Goal: Task Accomplishment & Management: Manage account settings

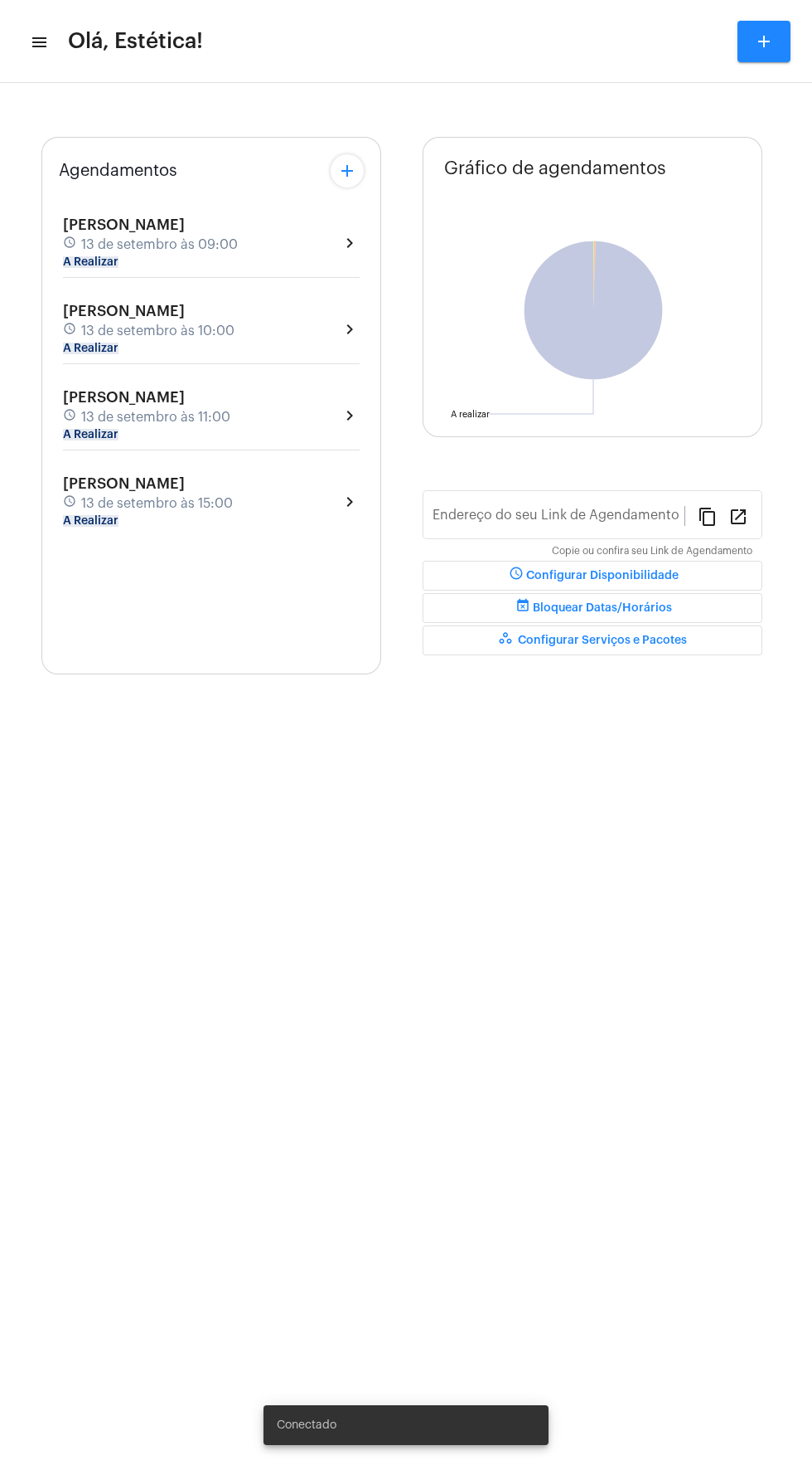
type input "[URL][DOMAIN_NAME]"
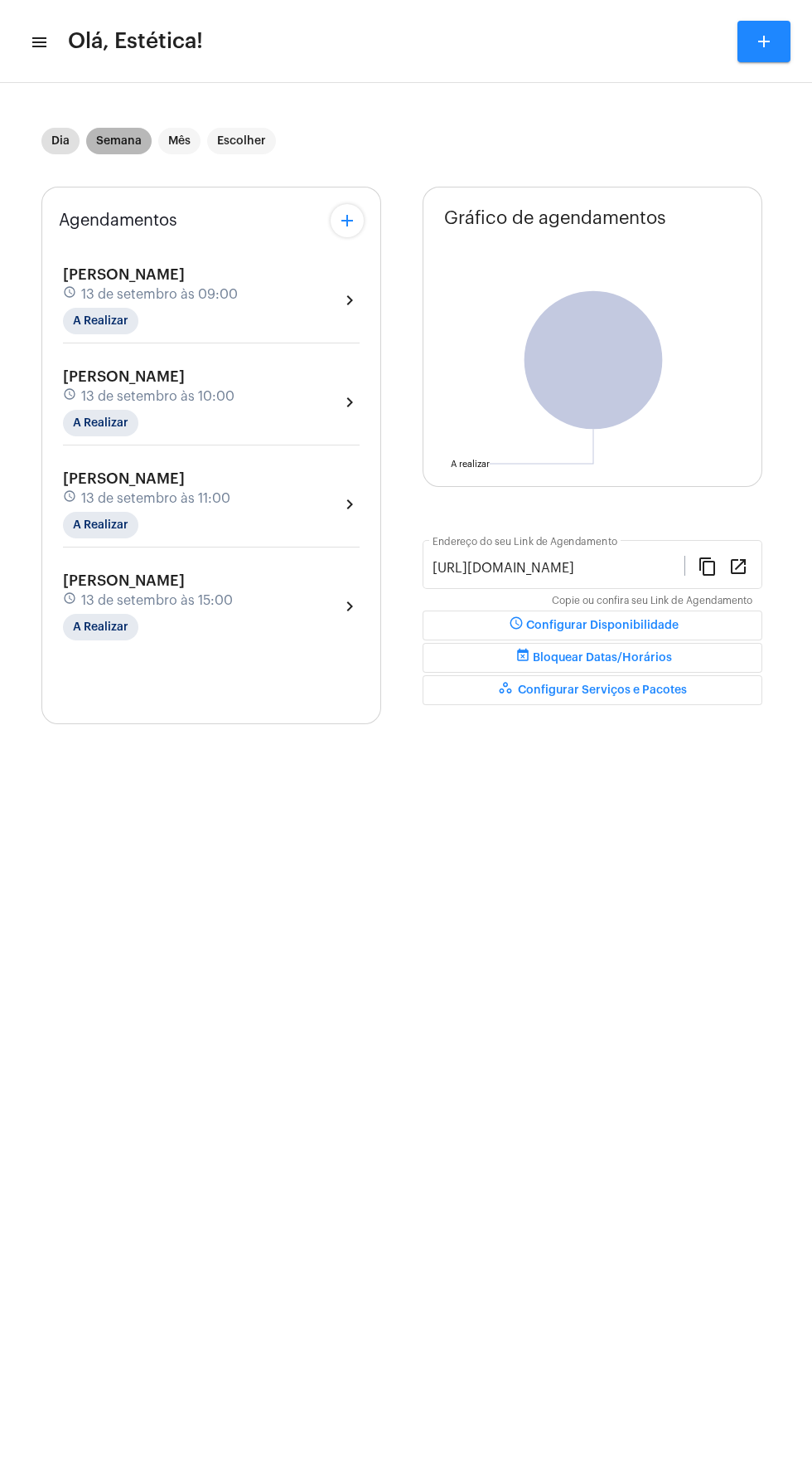
click at [120, 142] on mat-chip "Semana" at bounding box center [119, 141] width 66 height 26
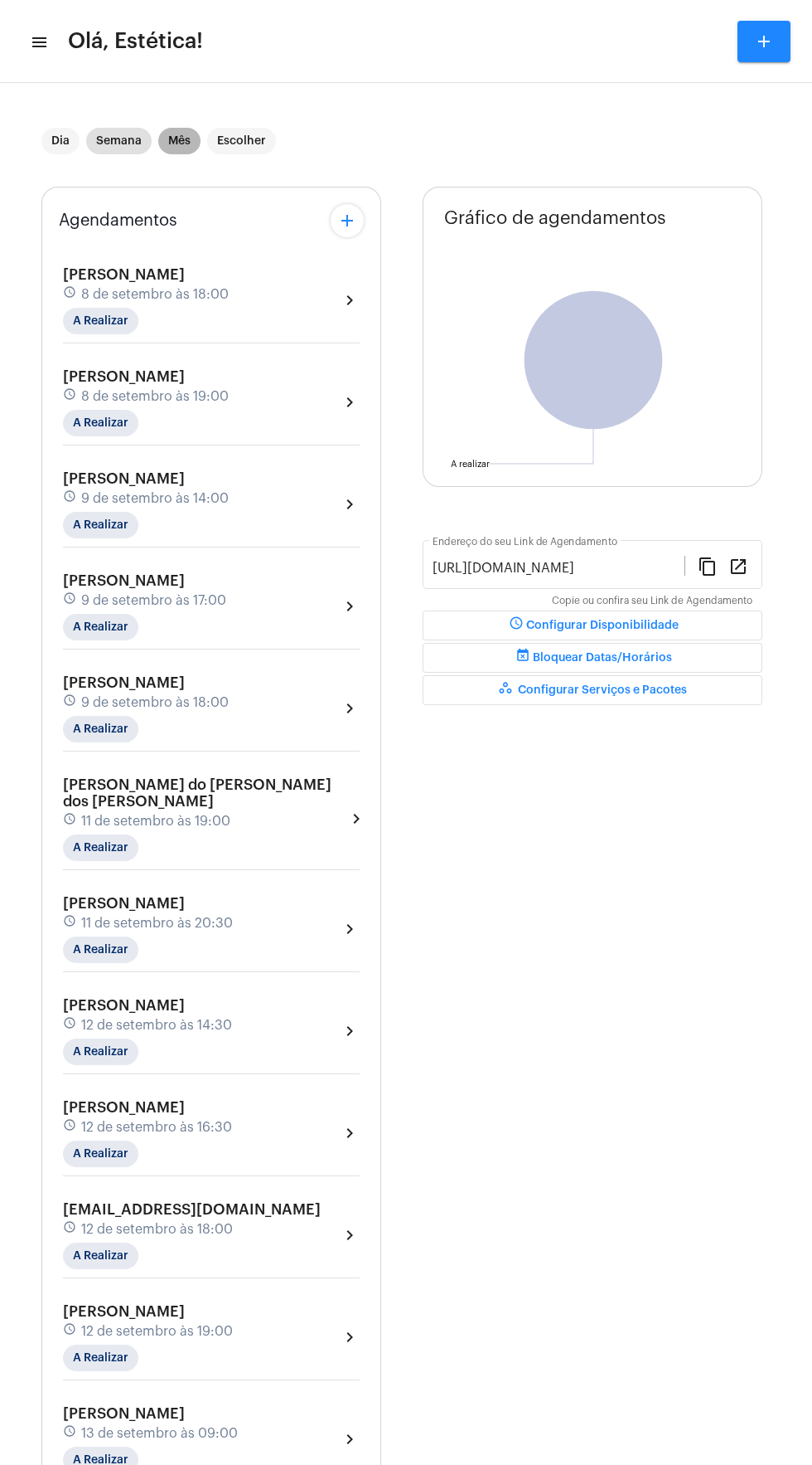
click at [177, 136] on mat-chip "Mês" at bounding box center [179, 141] width 43 height 26
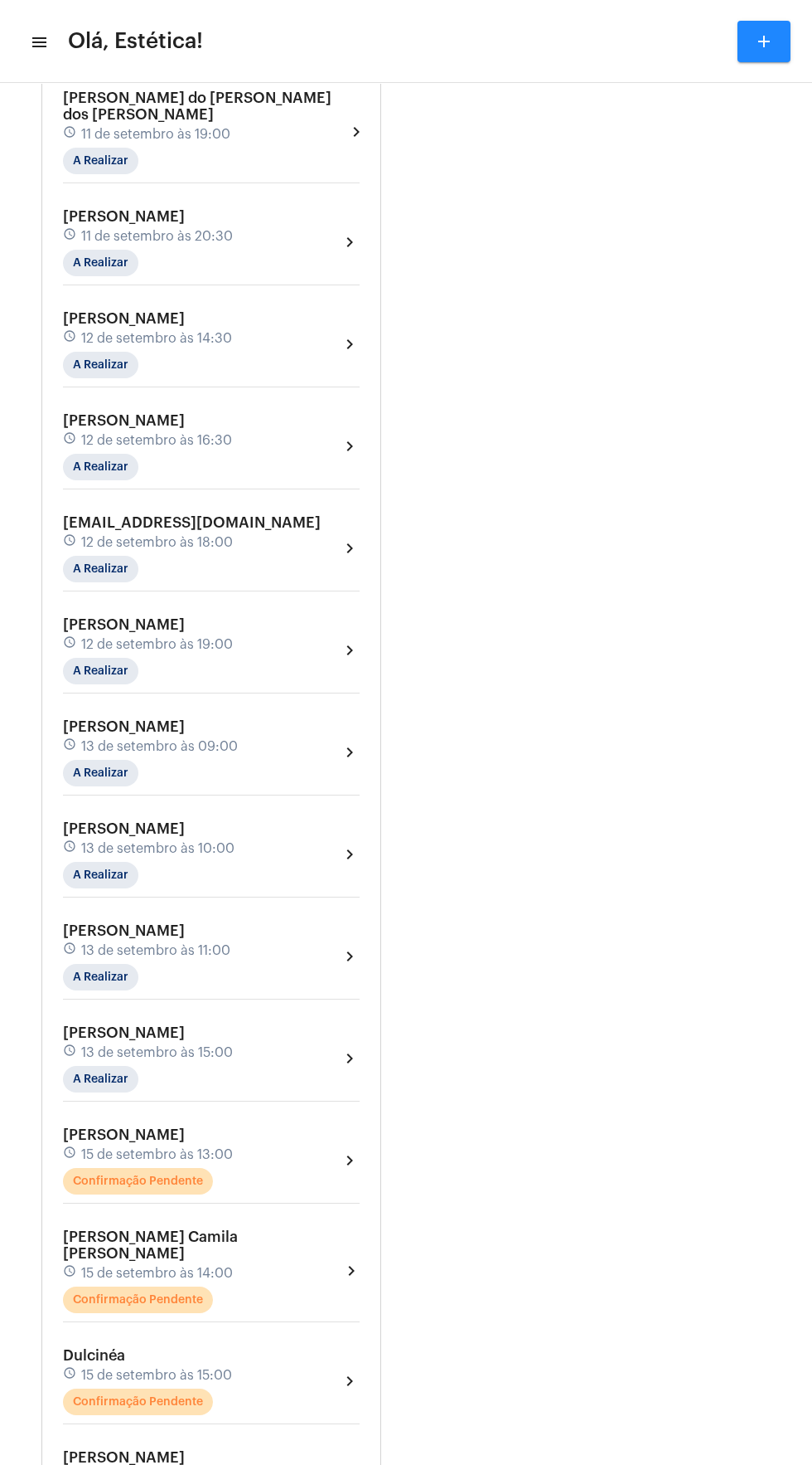
scroll to position [2093, 0]
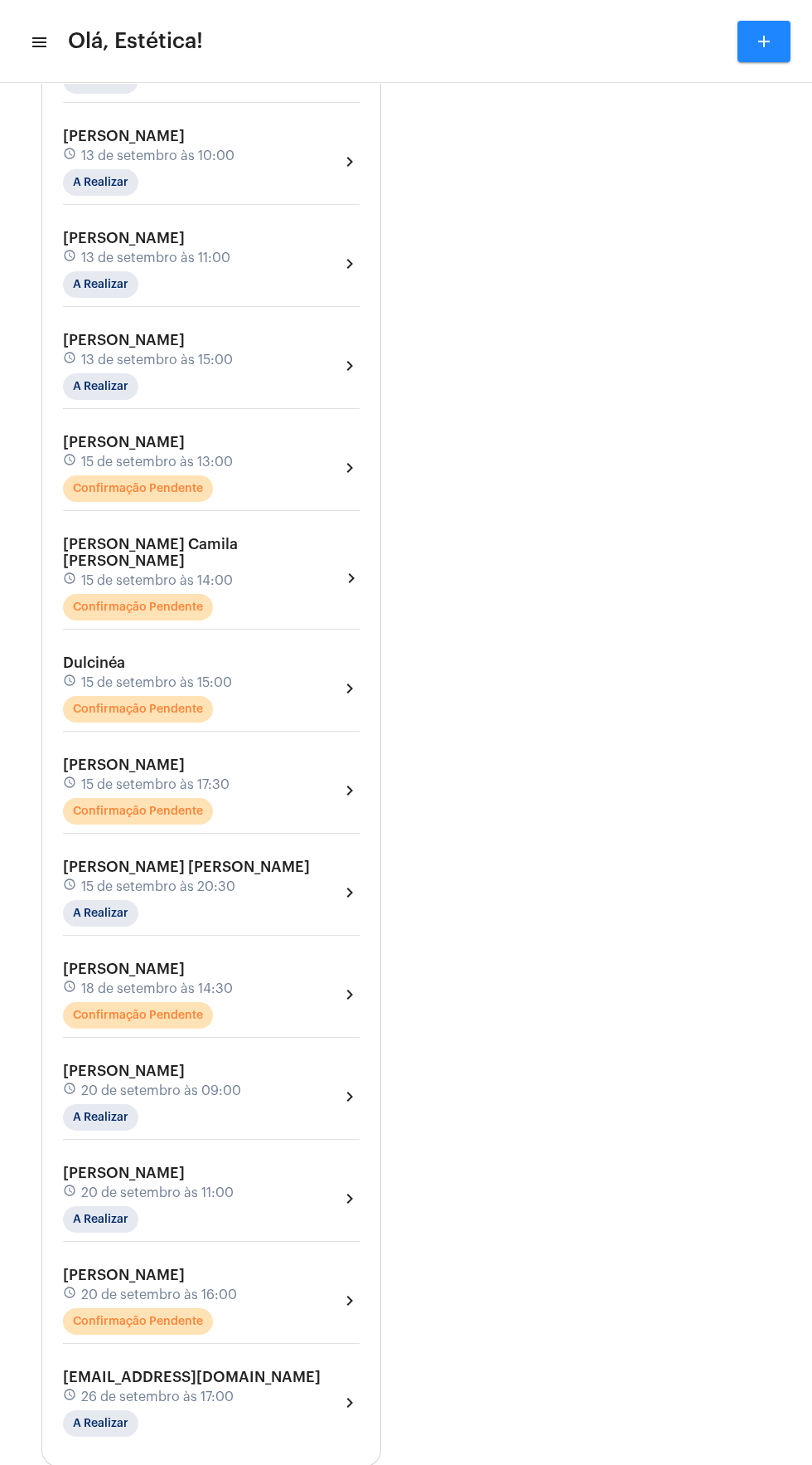
click at [266, 446] on div "[PERSON_NAME] schedule 15 de setembro às 13:00 Confirmação Pendente chevron_rig…" at bounding box center [211, 467] width 297 height 68
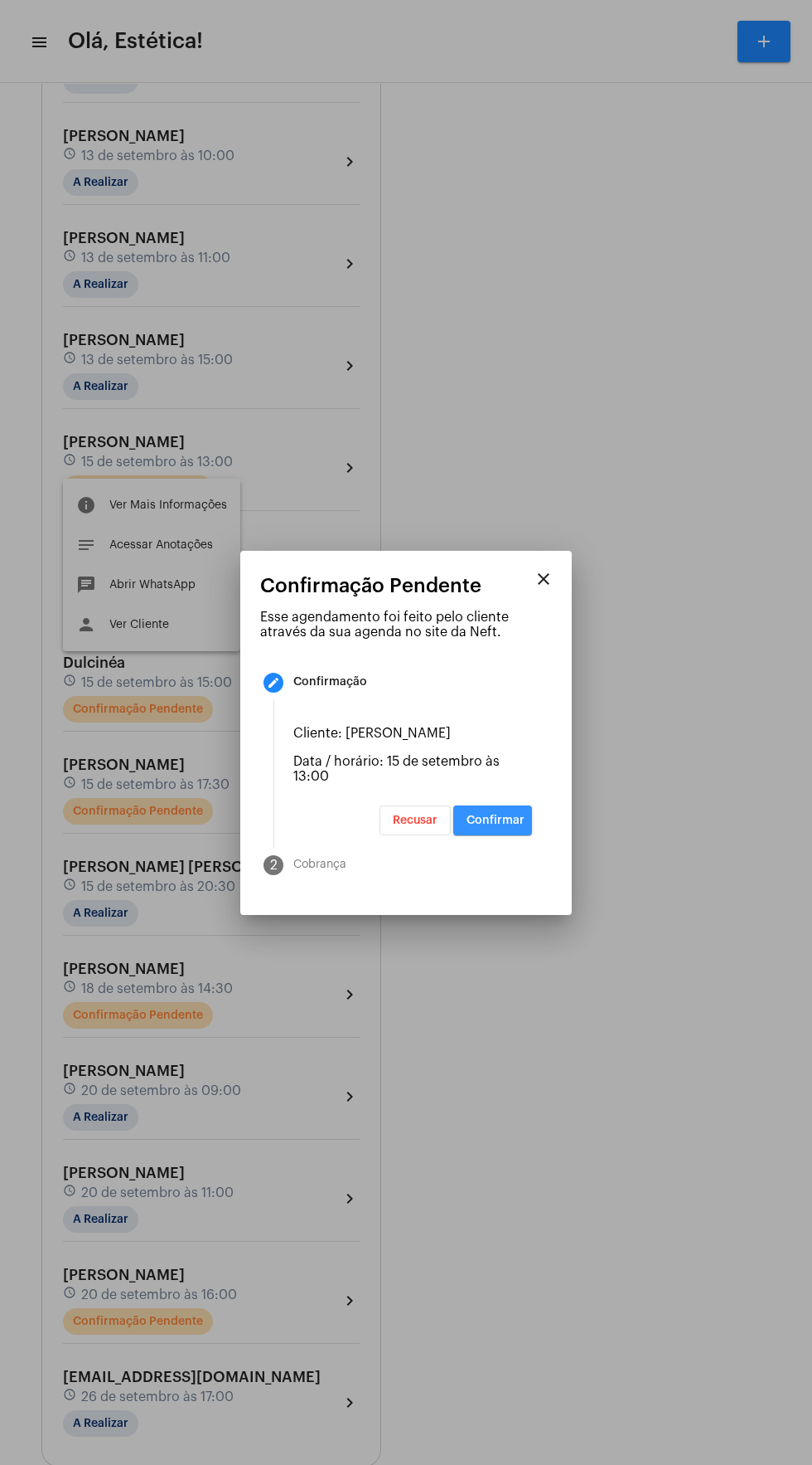
click at [521, 826] on span "Confirmar" at bounding box center [496, 820] width 58 height 12
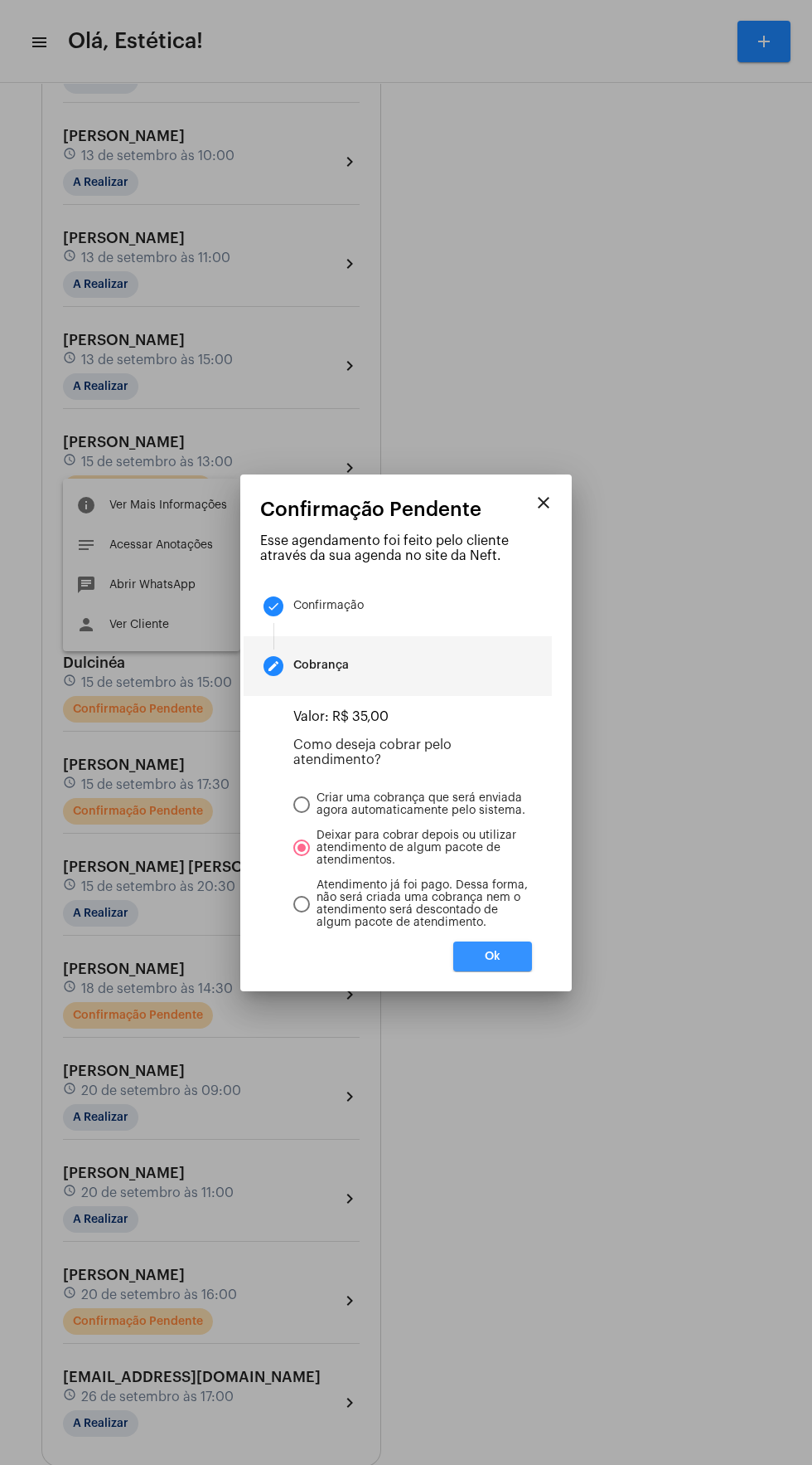
click at [518, 961] on button "Ok" at bounding box center [492, 956] width 78 height 30
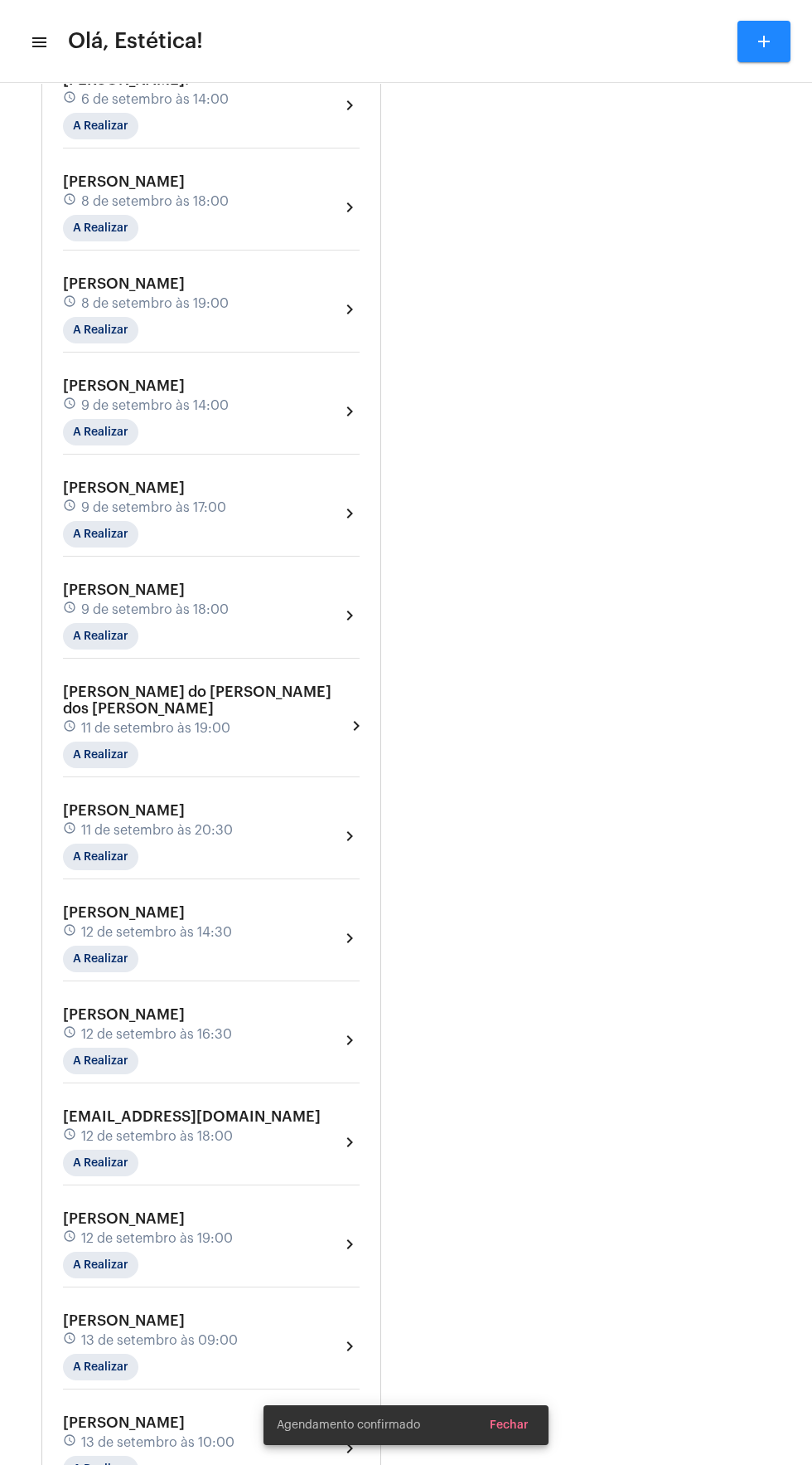
scroll to position [2093, 0]
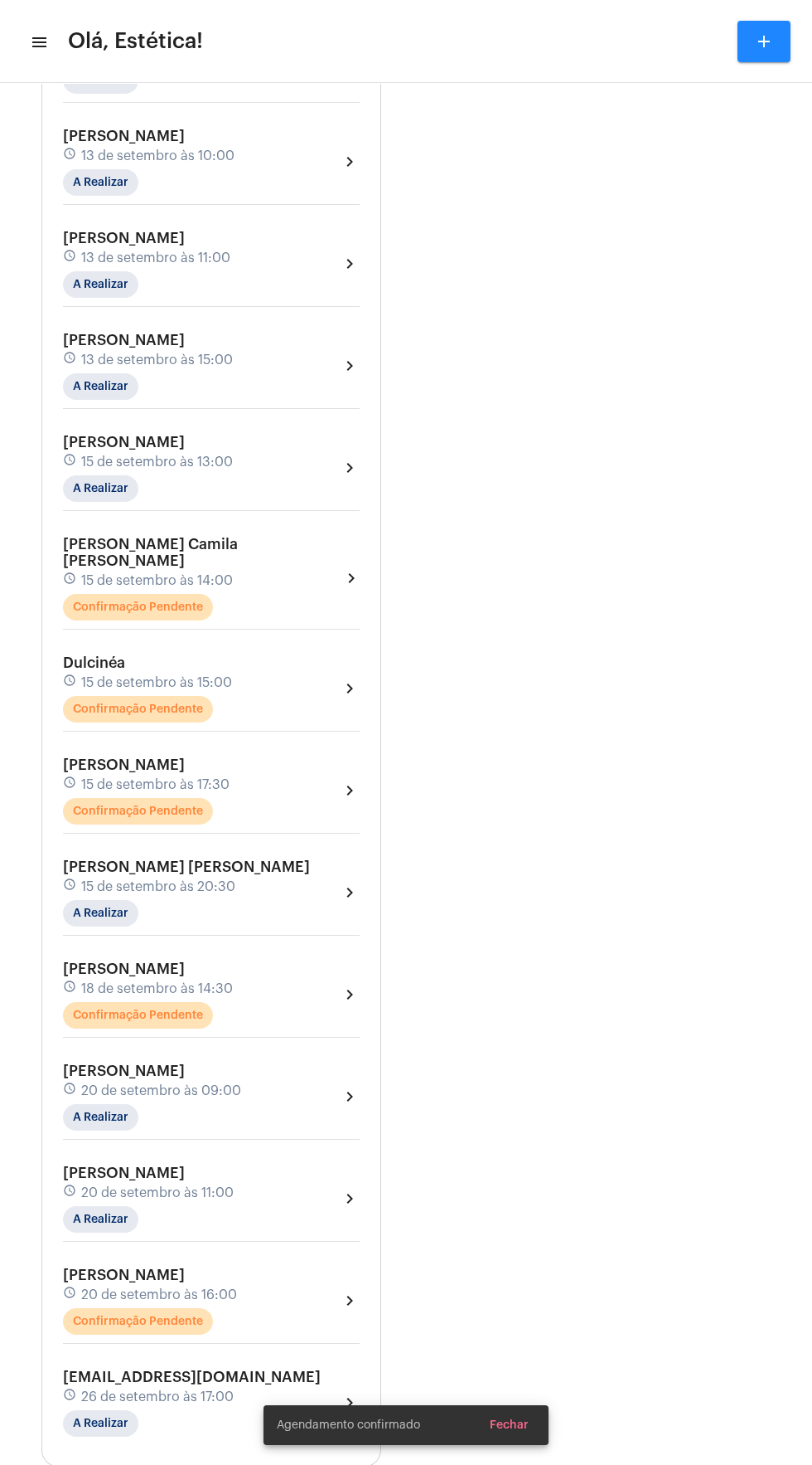
click at [314, 540] on div "[PERSON_NAME] Camila [PERSON_NAME] schedule 15 de setembro às 14:00 Confirmação…" at bounding box center [211, 578] width 297 height 84
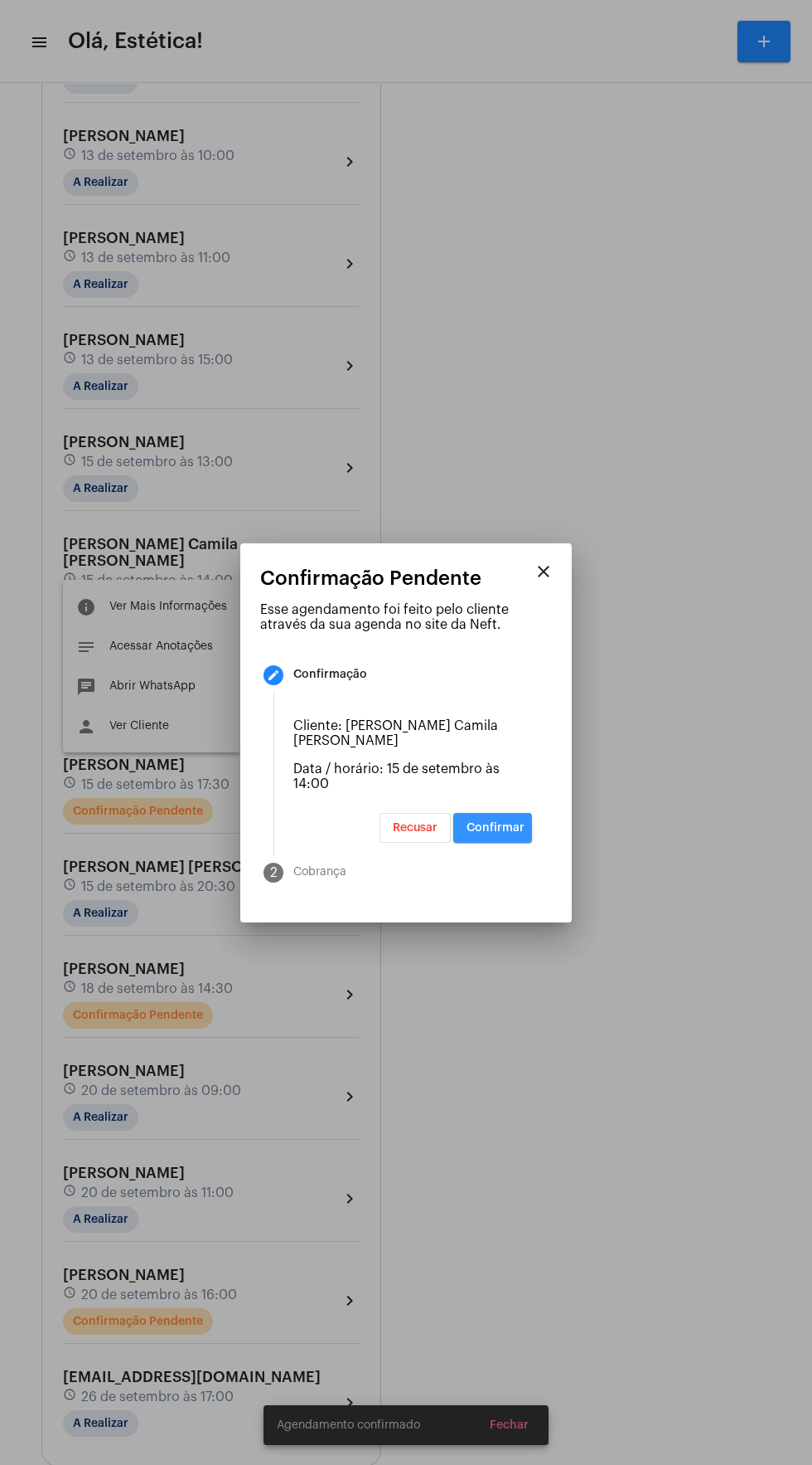
click at [520, 834] on span "Confirmar" at bounding box center [496, 828] width 58 height 12
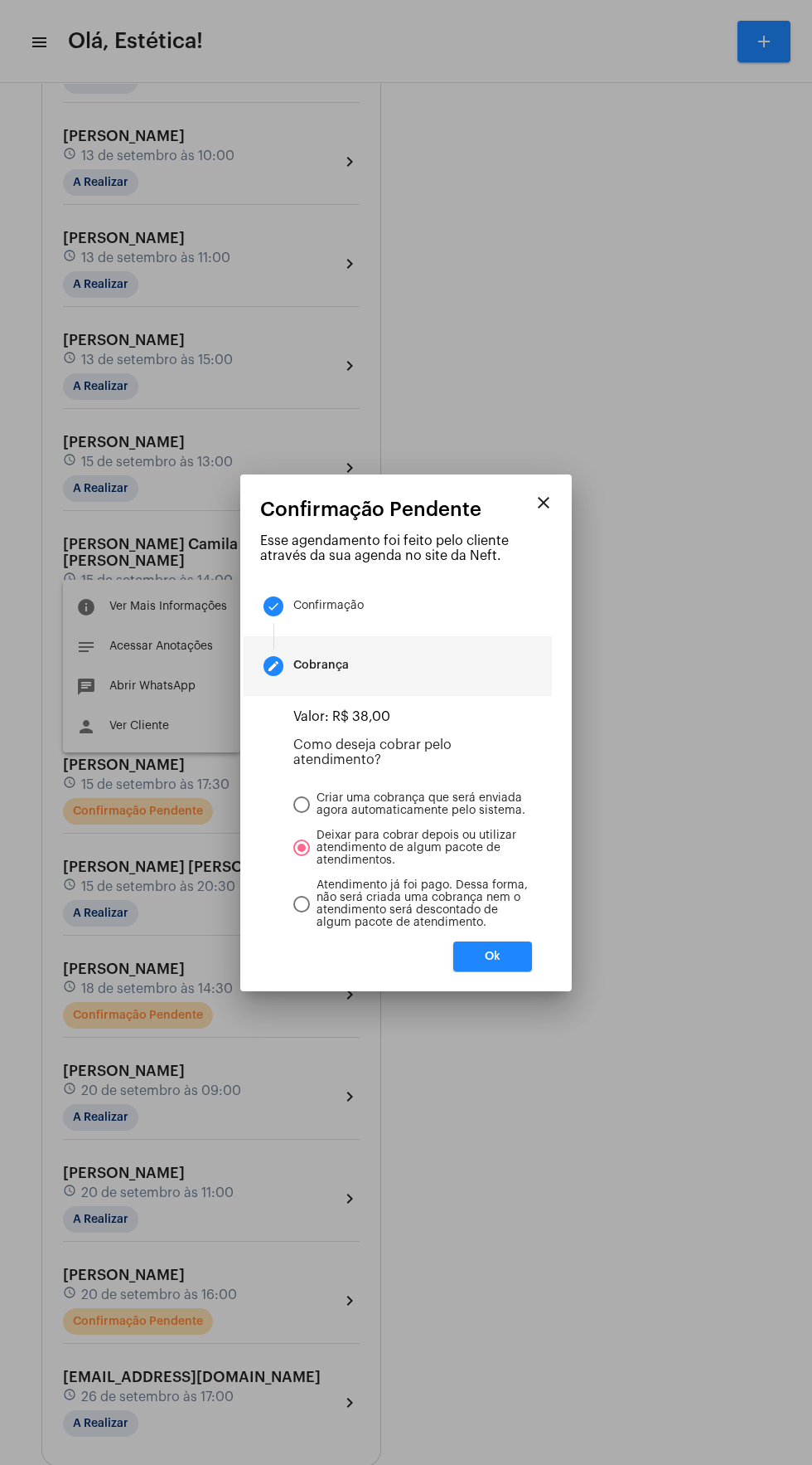
click at [510, 971] on button "Ok" at bounding box center [492, 956] width 78 height 30
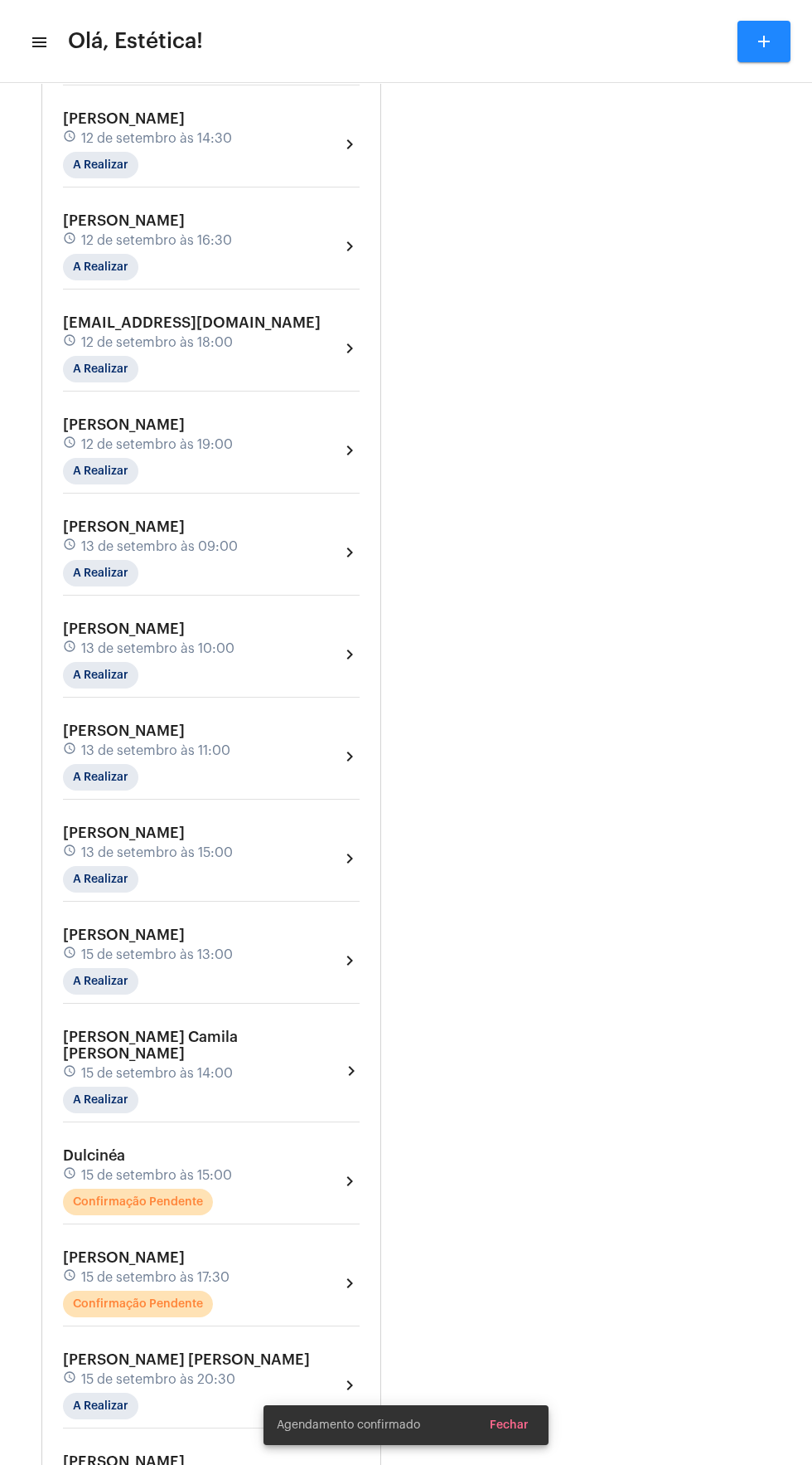
scroll to position [2093, 0]
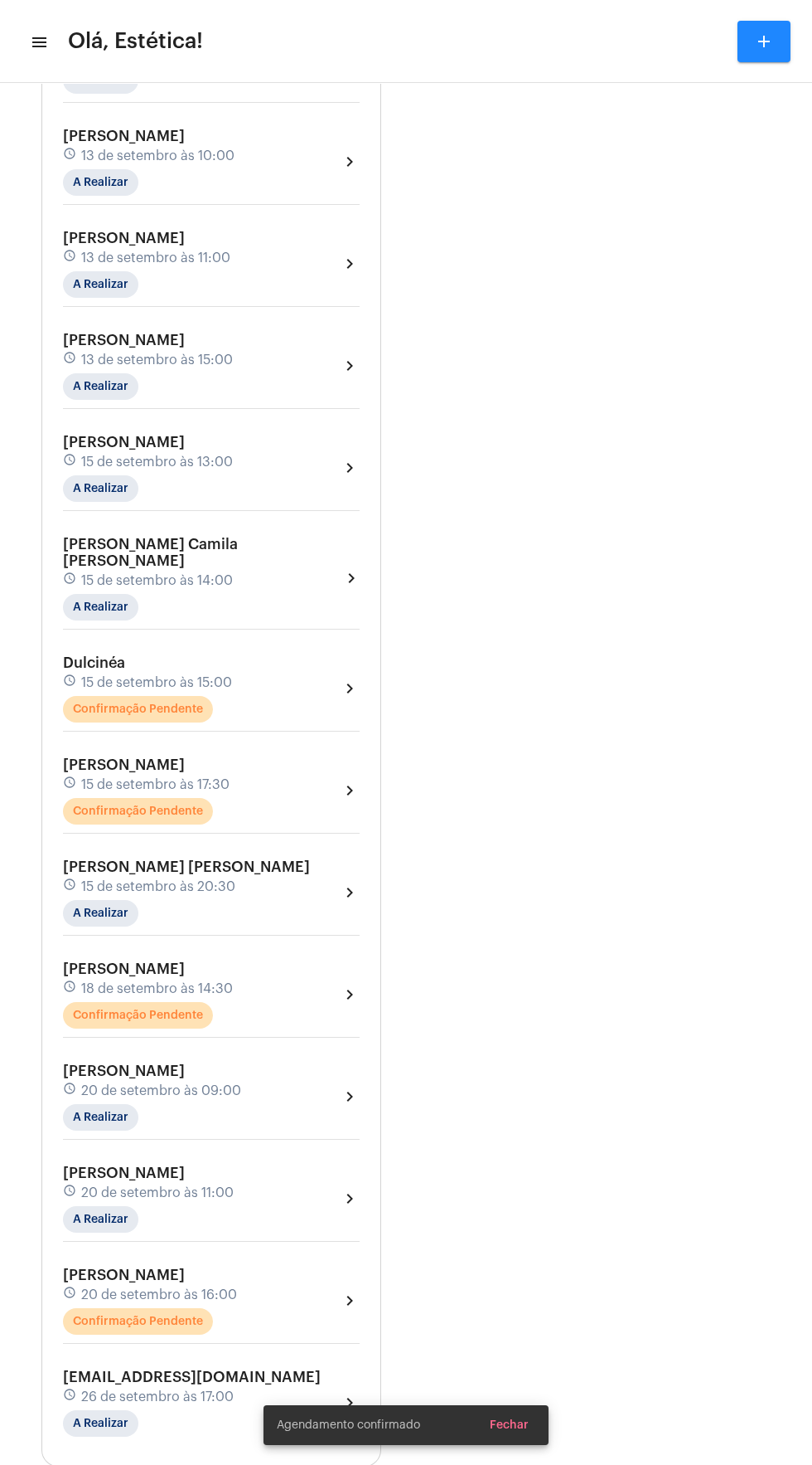
click at [288, 654] on div "Dulcinéa schedule 15 de setembro às 15:00 Confirmação Pendente chevron_right" at bounding box center [211, 688] width 297 height 68
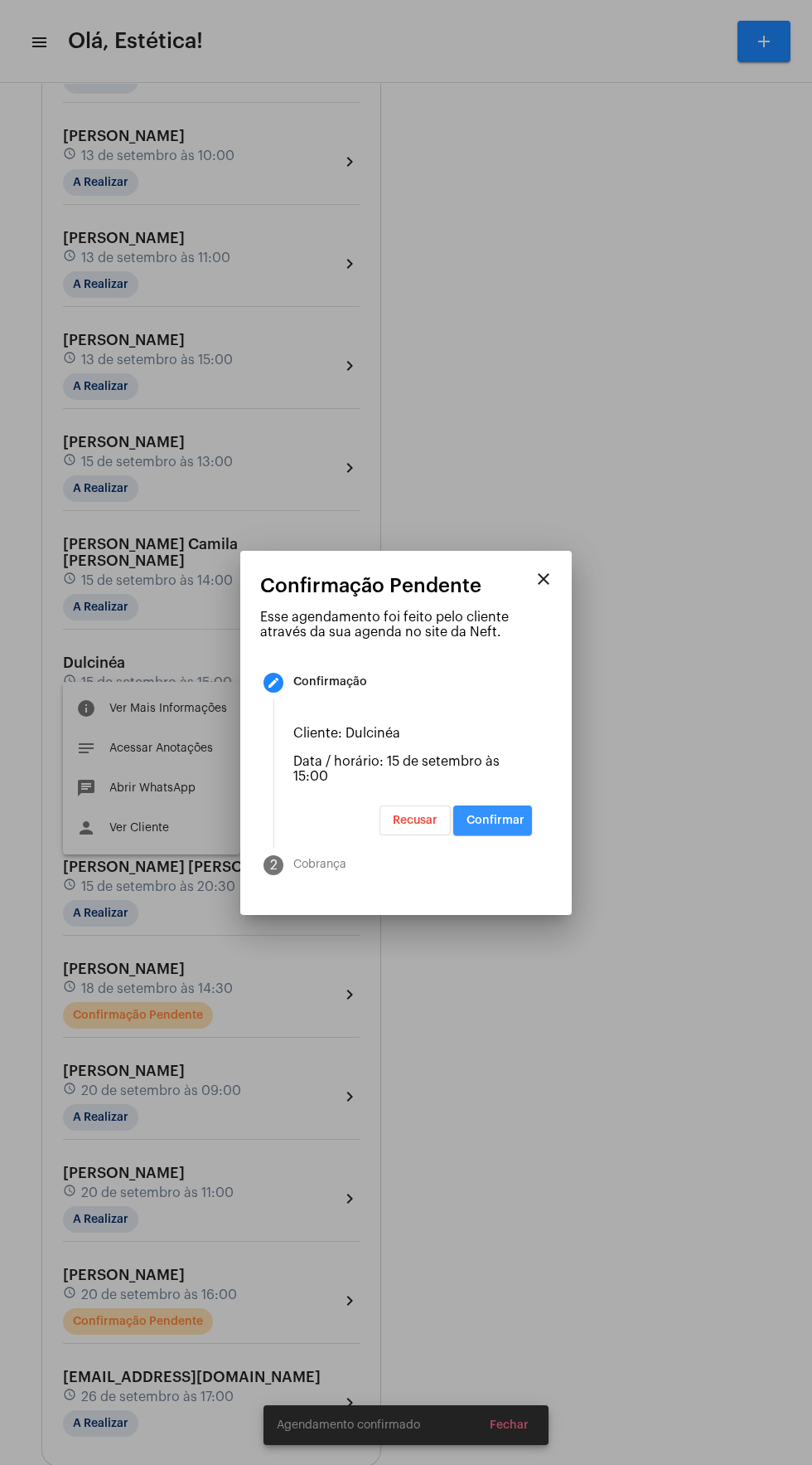
click at [507, 826] on span "Confirmar" at bounding box center [496, 820] width 58 height 12
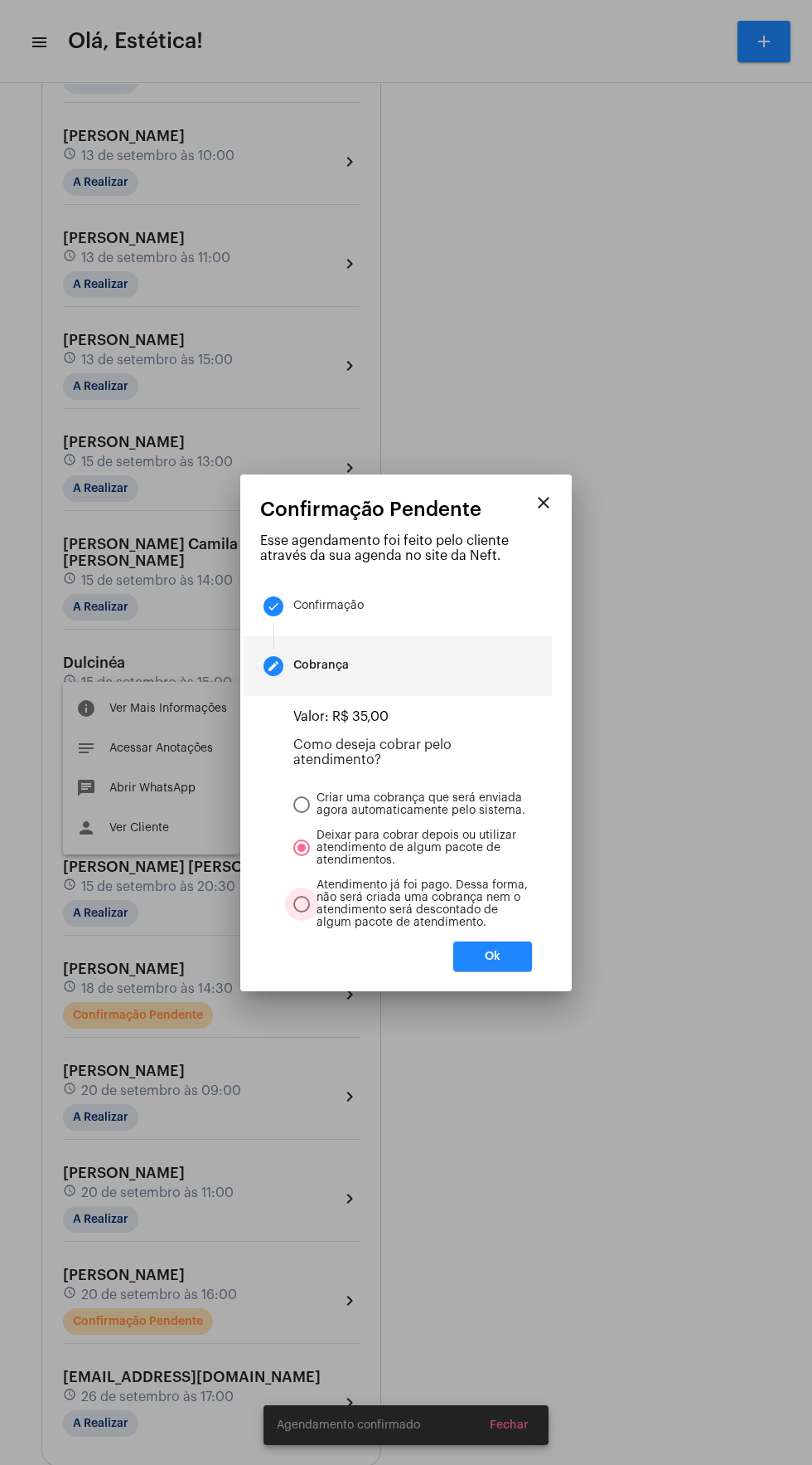
click at [490, 914] on span "Atendimento já foi pago. Dessa forma, não será criada uma cobrança nem o atendi…" at bounding box center [421, 904] width 222 height 49
click at [310, 912] on input "Atendimento já foi pago. Dessa forma, não será criada uma cobrança nem o atendi…" at bounding box center [301, 904] width 16 height 16
radio input "true"
click at [306, 856] on span at bounding box center [301, 847] width 16 height 16
click at [306, 856] on input "Deixar para cobrar depois ou utilizar atendimento de algum pacote de atendiment…" at bounding box center [301, 847] width 16 height 16
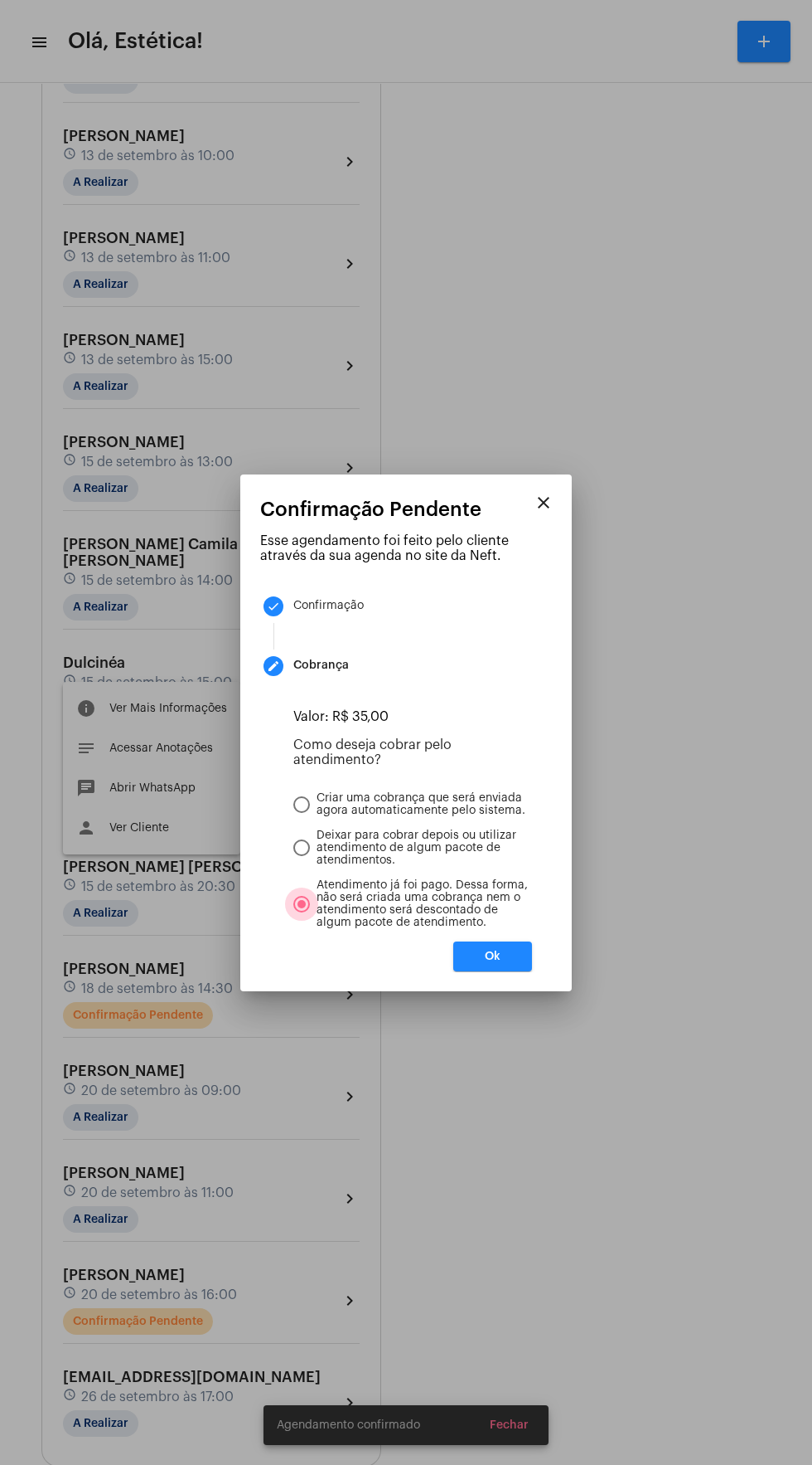
radio input "true"
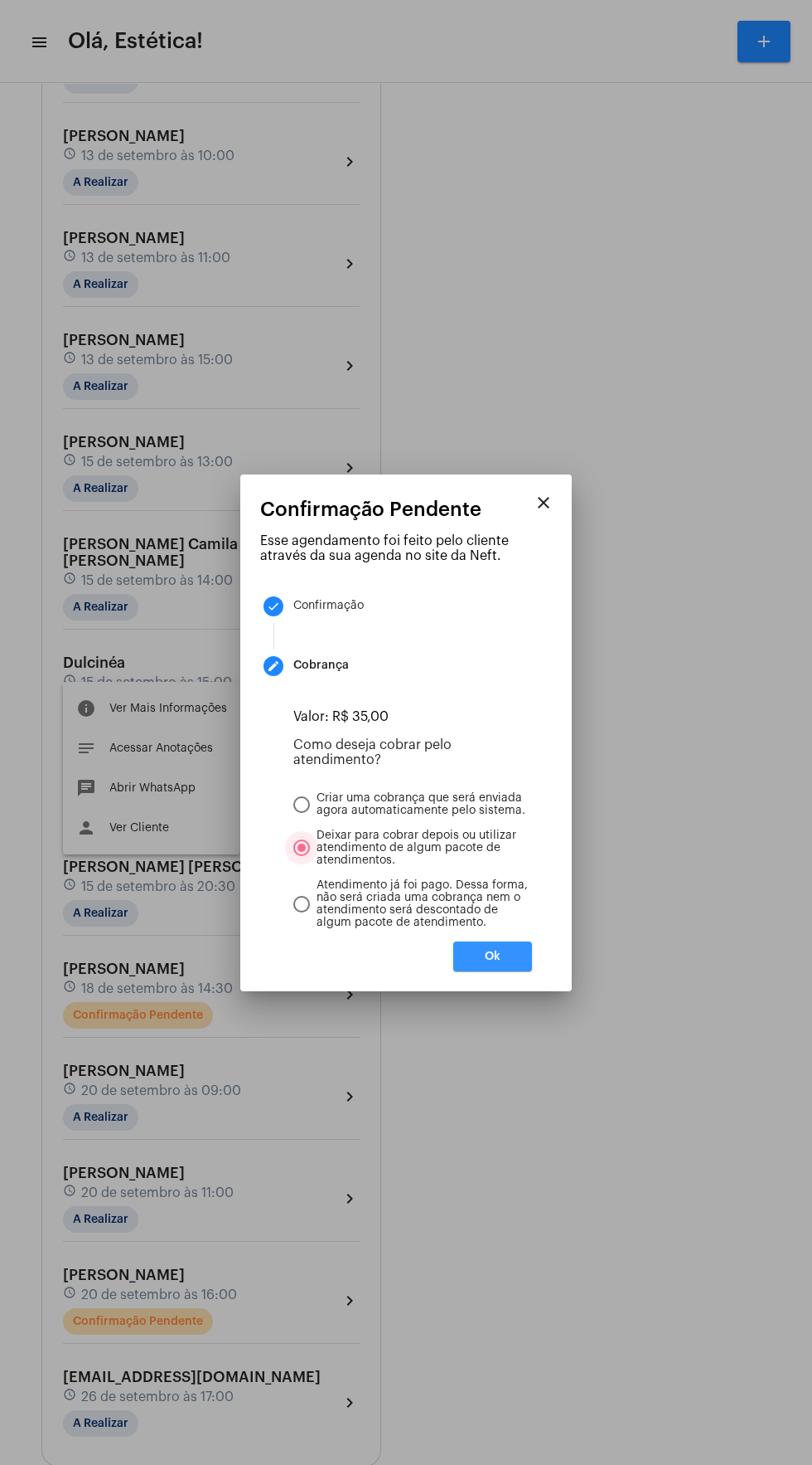
click at [515, 971] on button "Ok" at bounding box center [492, 956] width 78 height 30
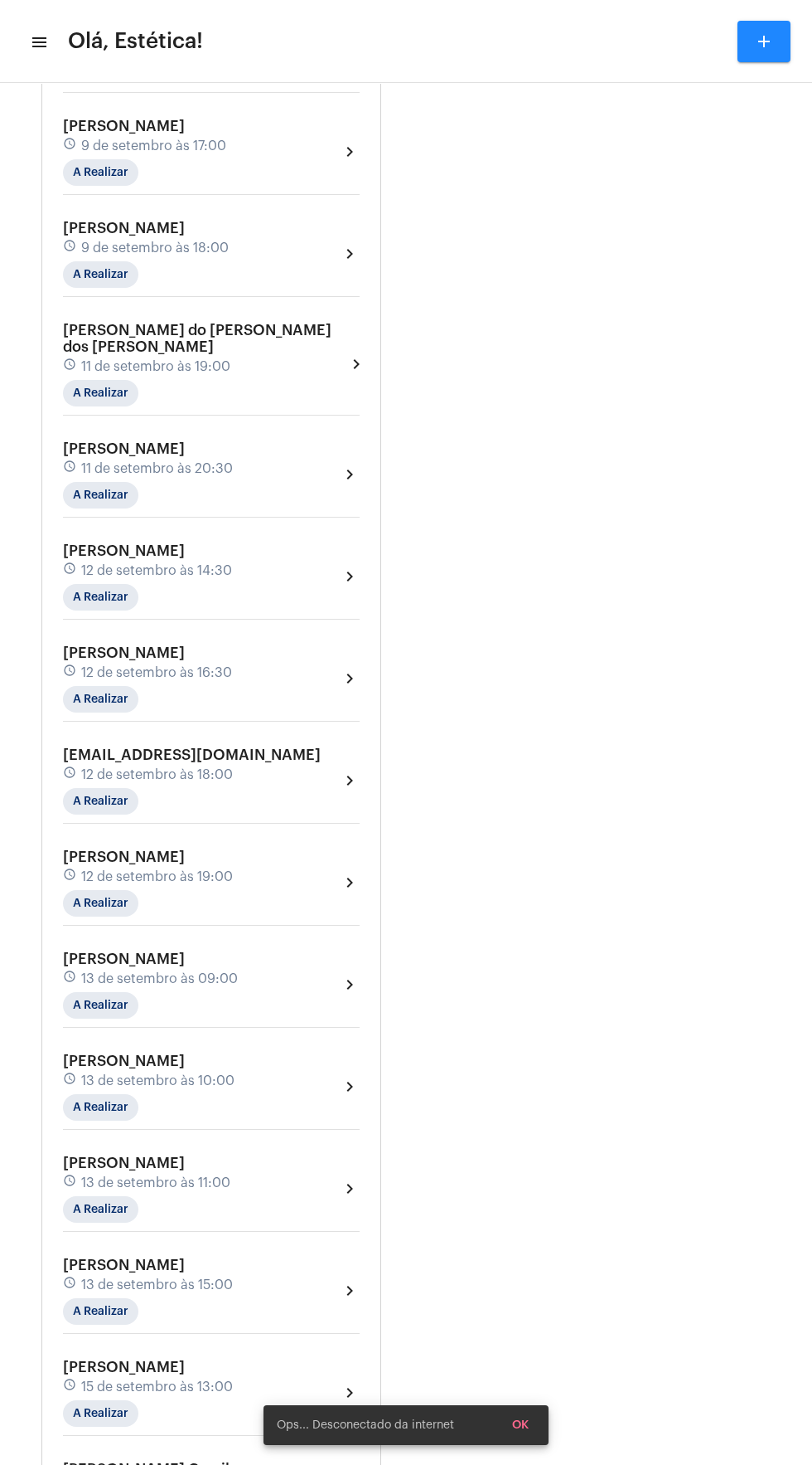
scroll to position [2093, 0]
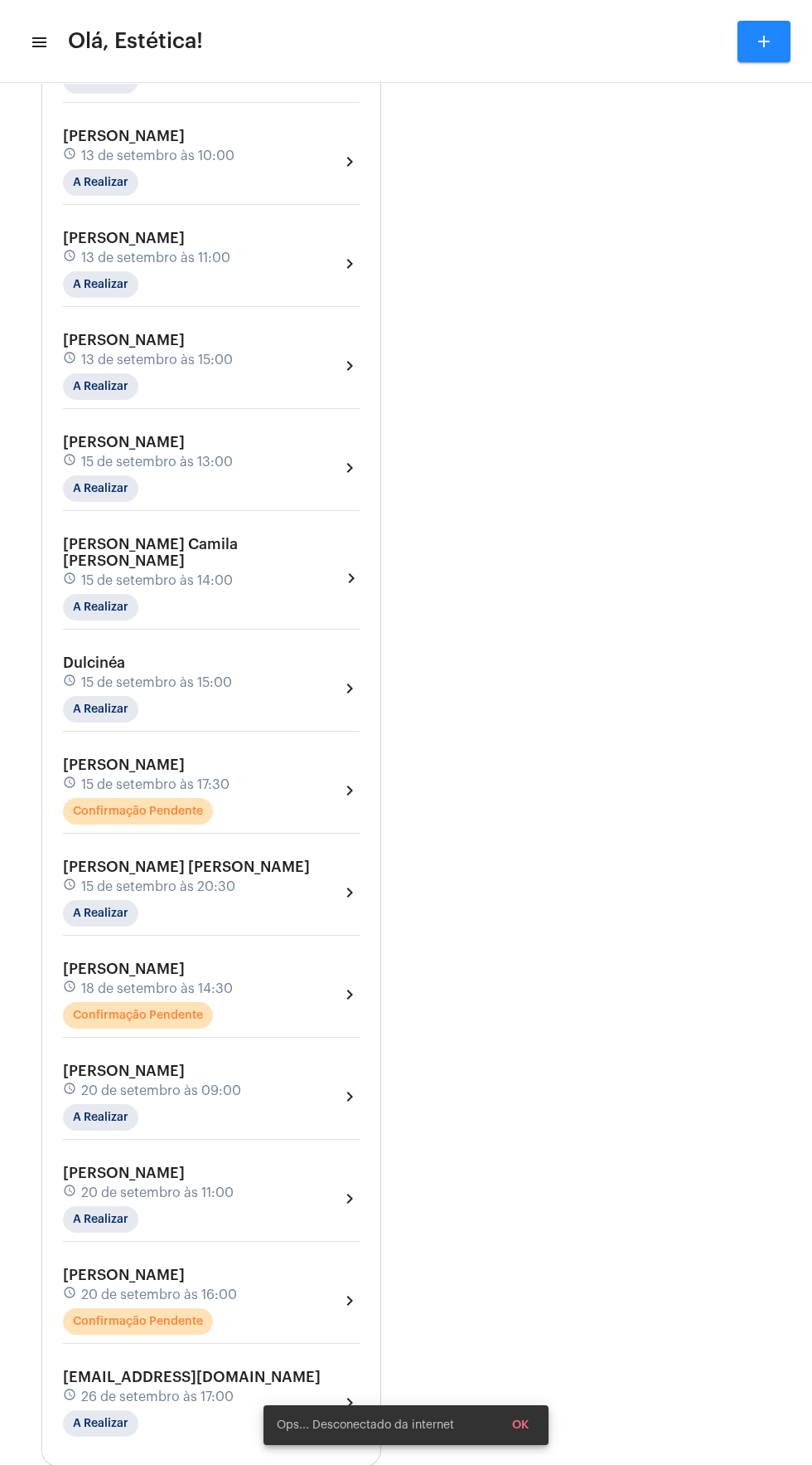
click at [290, 756] on div "[PERSON_NAME] schedule 15 de setembro às 17:30 Confirmação Pendente chevron_rig…" at bounding box center [211, 790] width 297 height 68
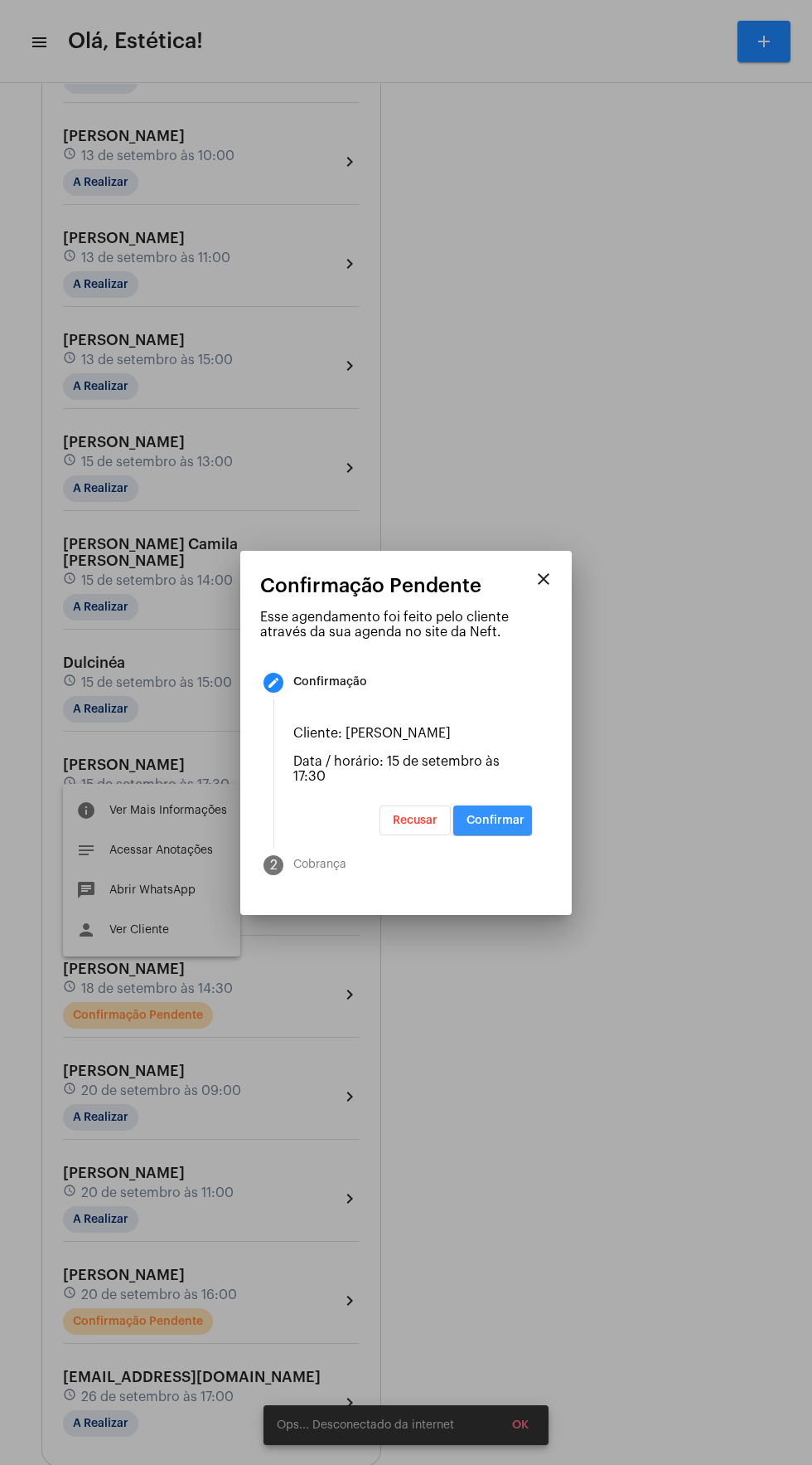
click at [521, 826] on span "Confirmar" at bounding box center [496, 820] width 58 height 12
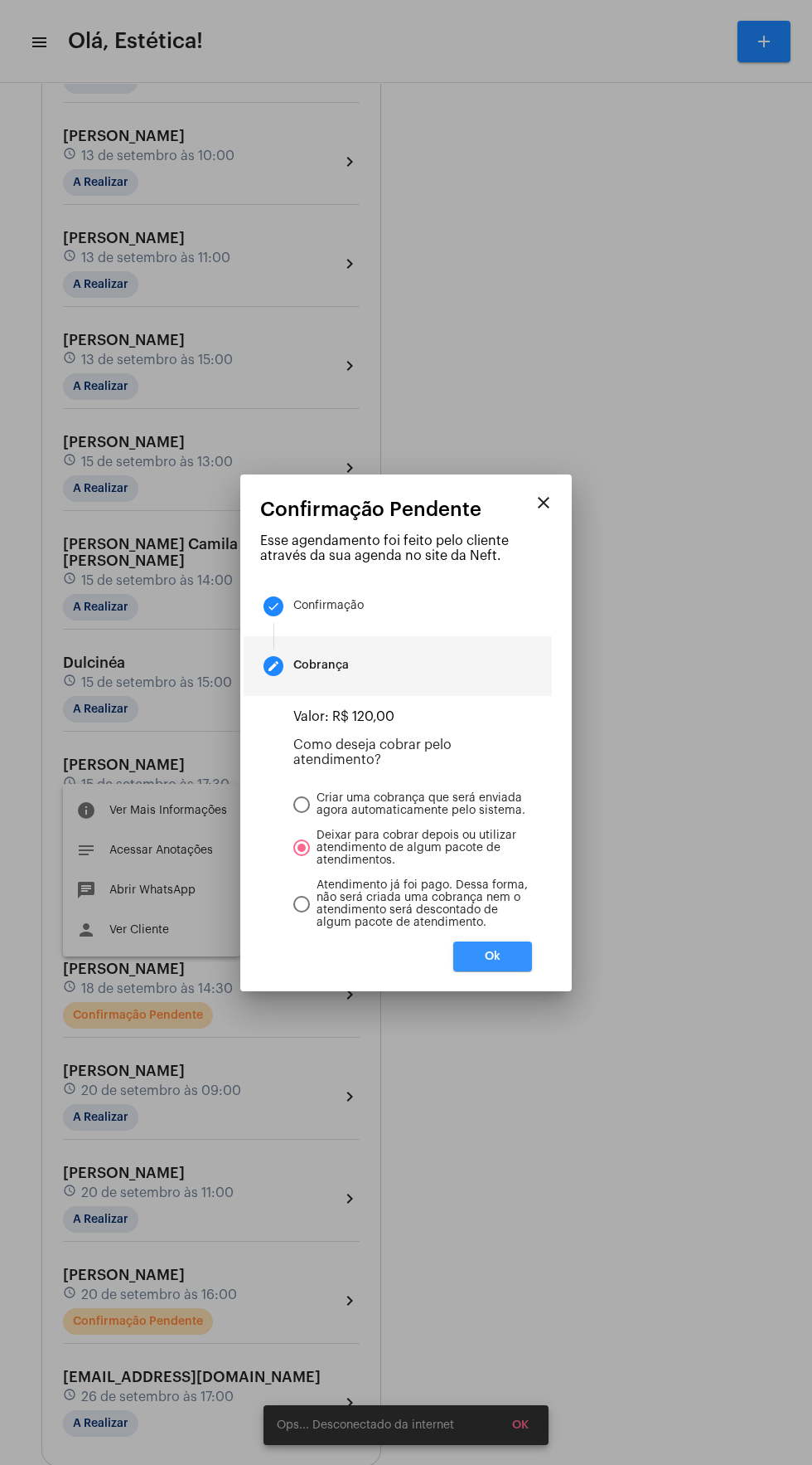
click at [516, 971] on button "Ok" at bounding box center [492, 956] width 78 height 30
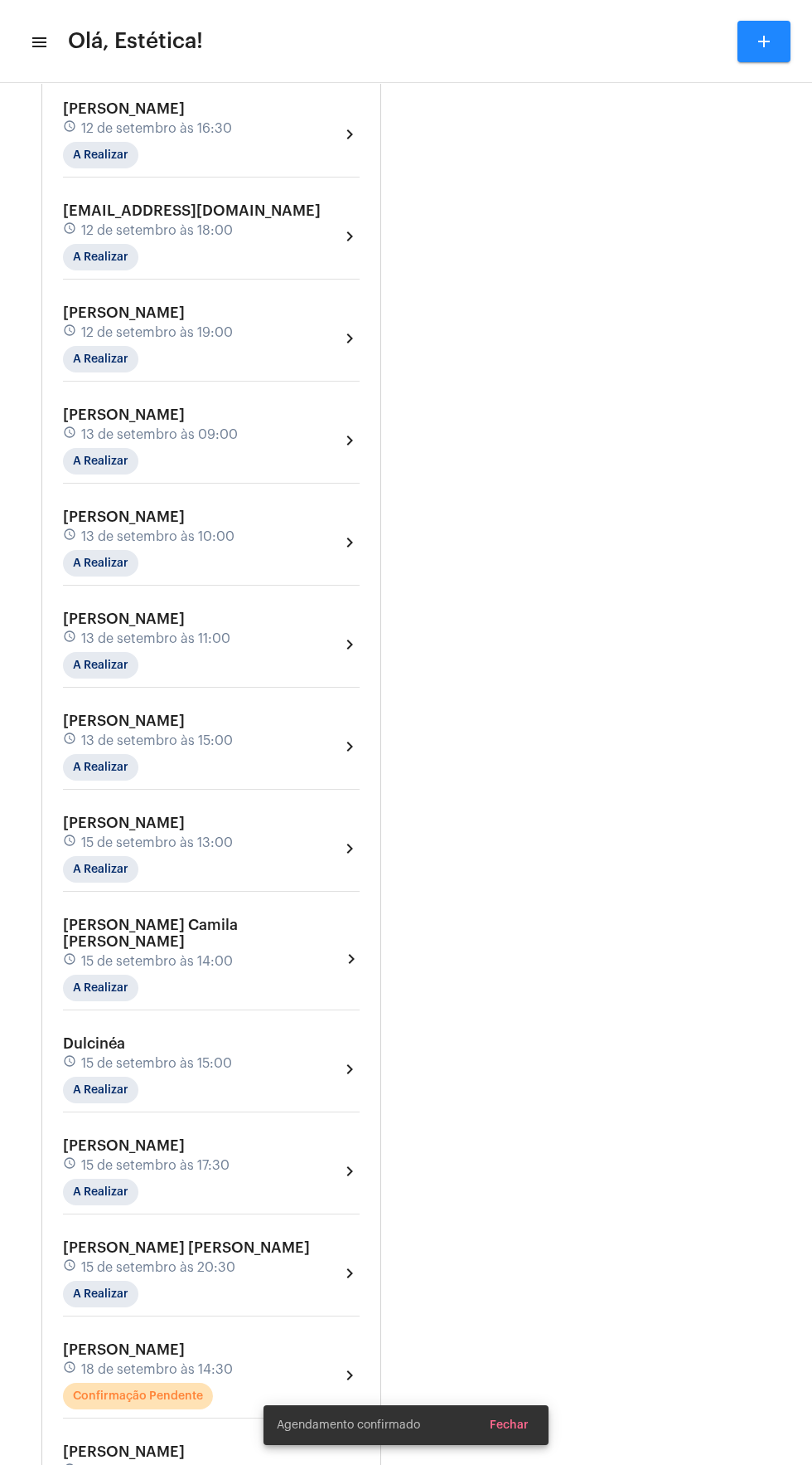
scroll to position [2093, 0]
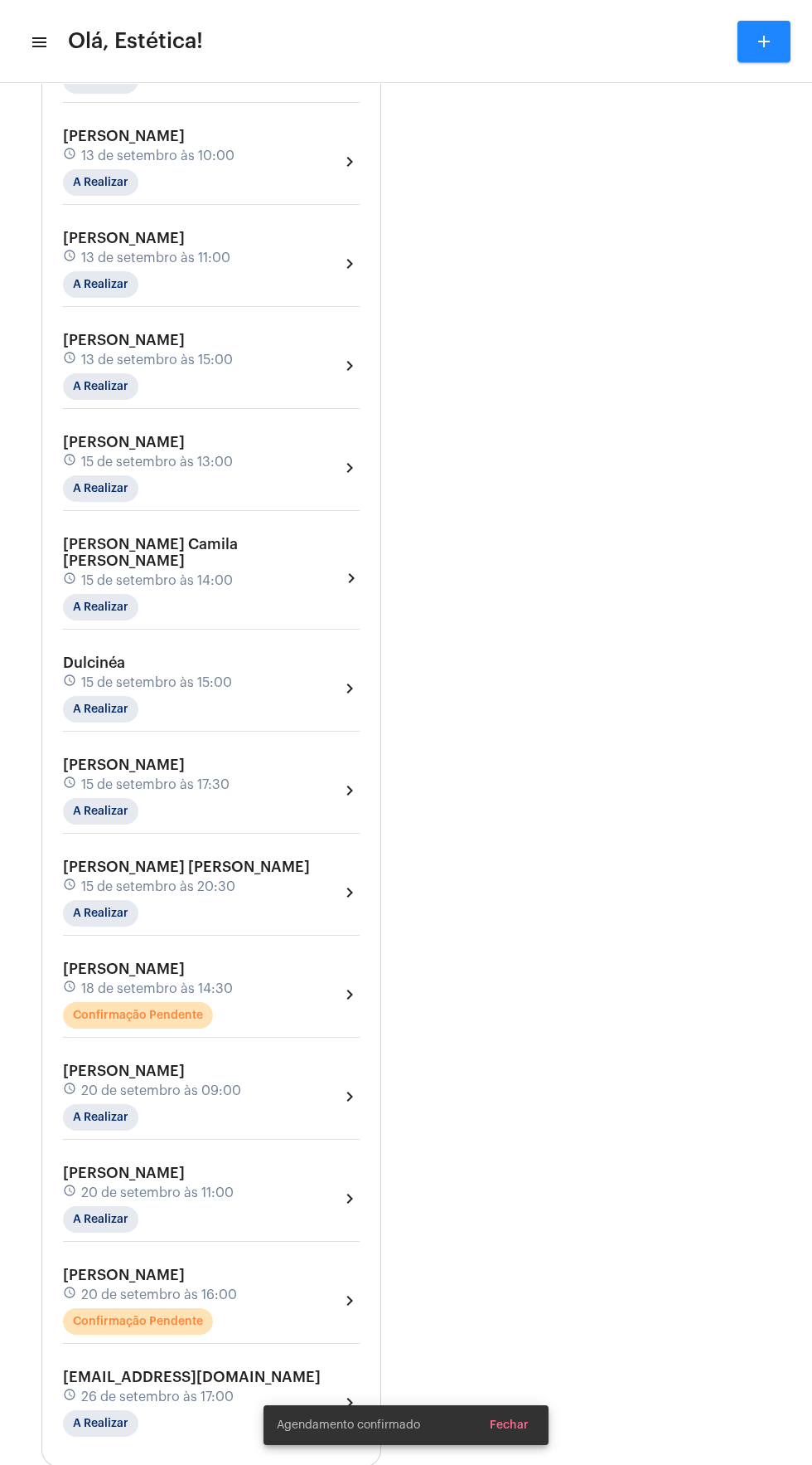
click at [296, 961] on div "[PERSON_NAME] schedule 18 de setembro às 14:30 Confirmação Pendente chevron_rig…" at bounding box center [211, 995] width 297 height 68
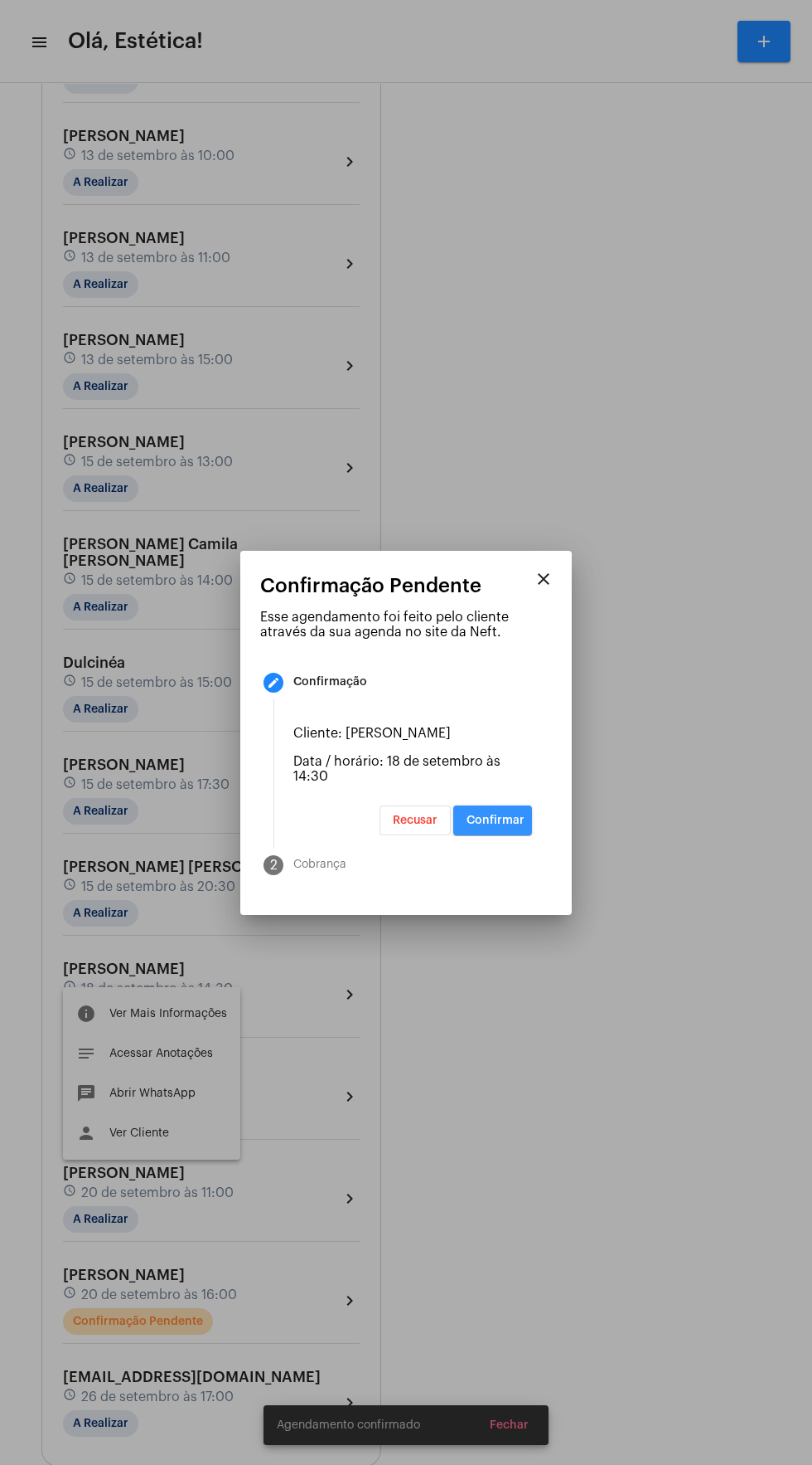
click at [511, 835] on button "Confirmar" at bounding box center [492, 820] width 78 height 30
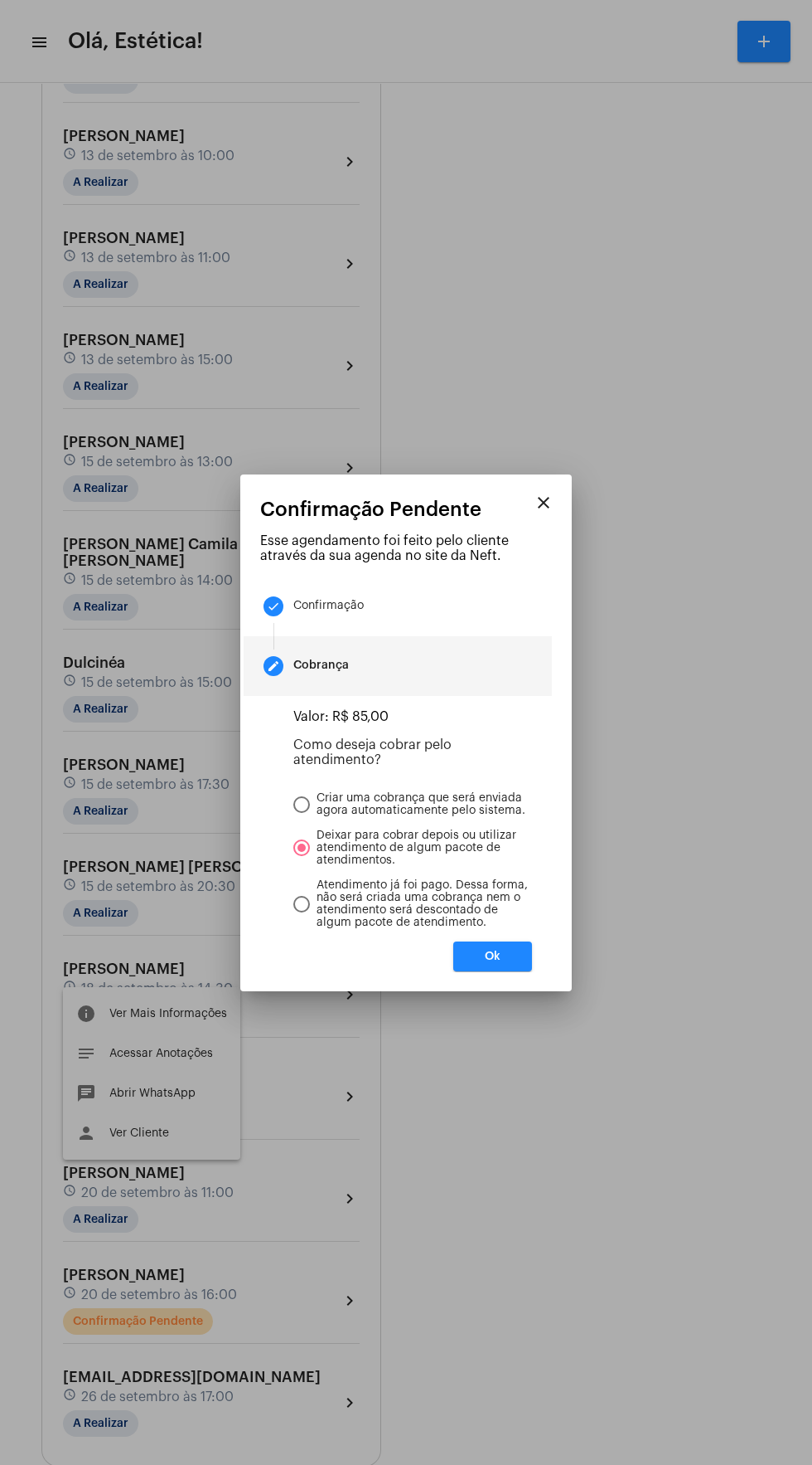
click at [515, 991] on mat-dialog-container "close Confirmação Pendente Esse agendamento foi feito pelo cliente através da s…" at bounding box center [406, 732] width 331 height 517
click at [511, 969] on button "Ok" at bounding box center [492, 956] width 78 height 30
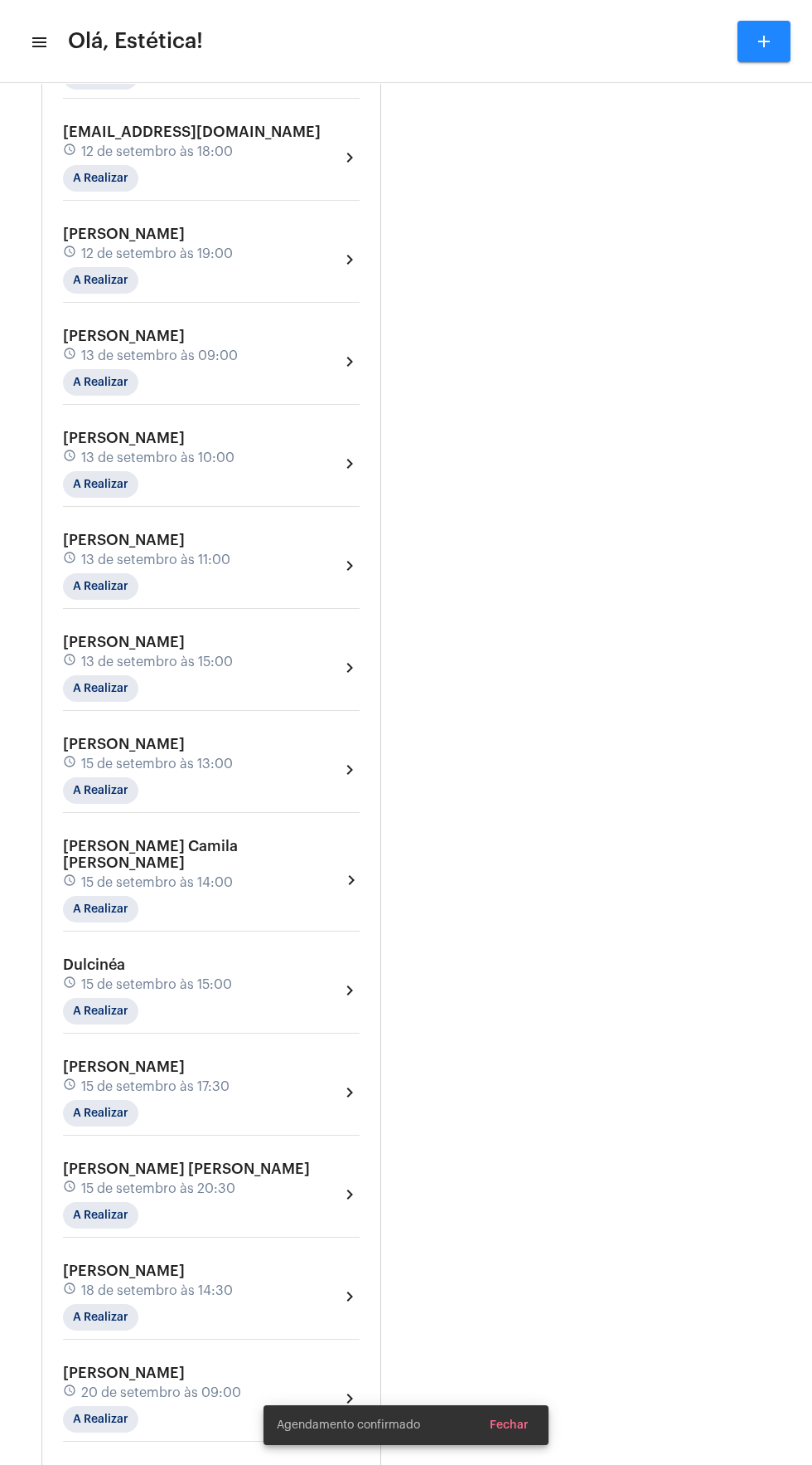
scroll to position [2093, 0]
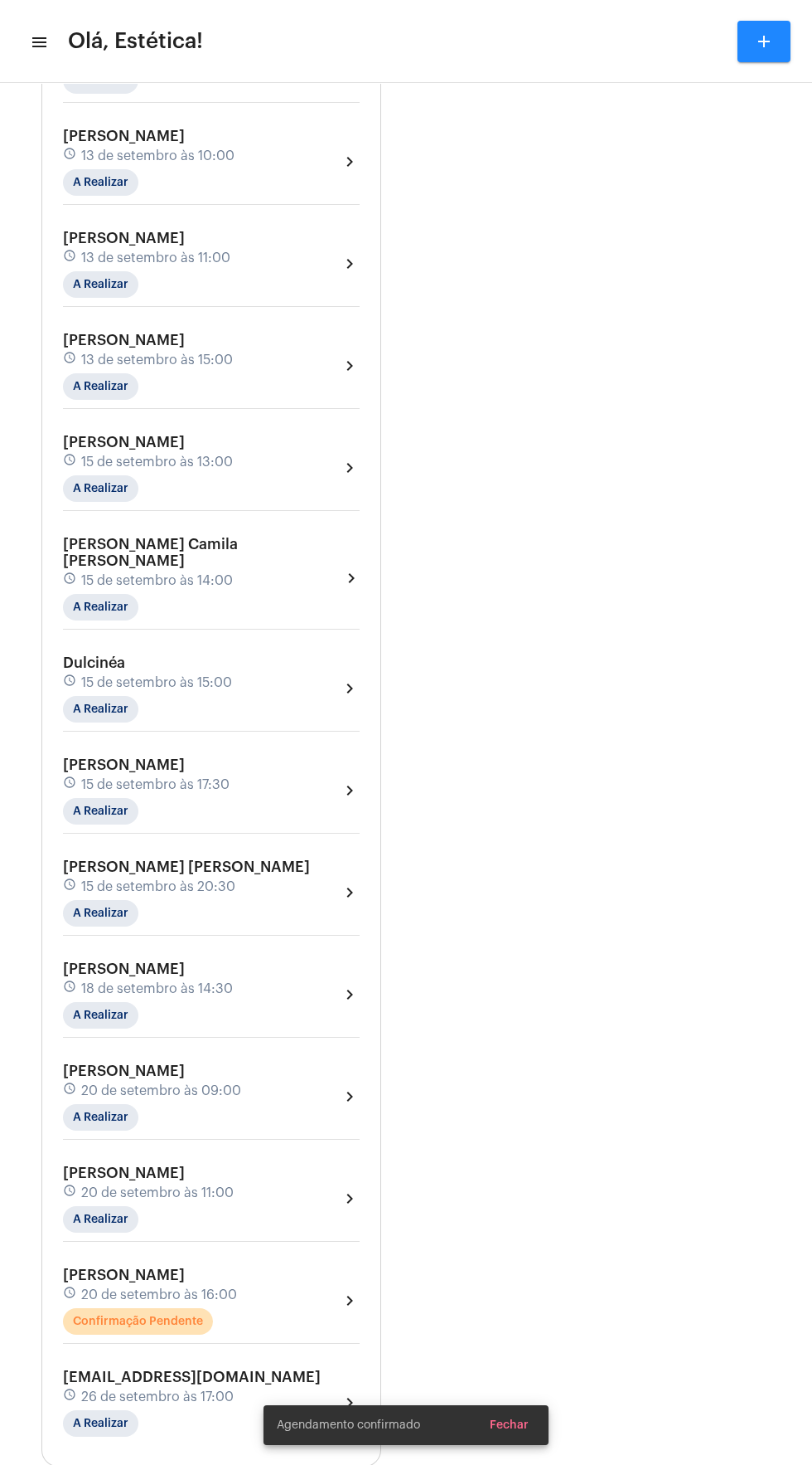
click at [294, 1266] on div "[PERSON_NAME] schedule 20 de setembro às 16:00 Confirmação Pendente chevron_rig…" at bounding box center [211, 1300] width 297 height 68
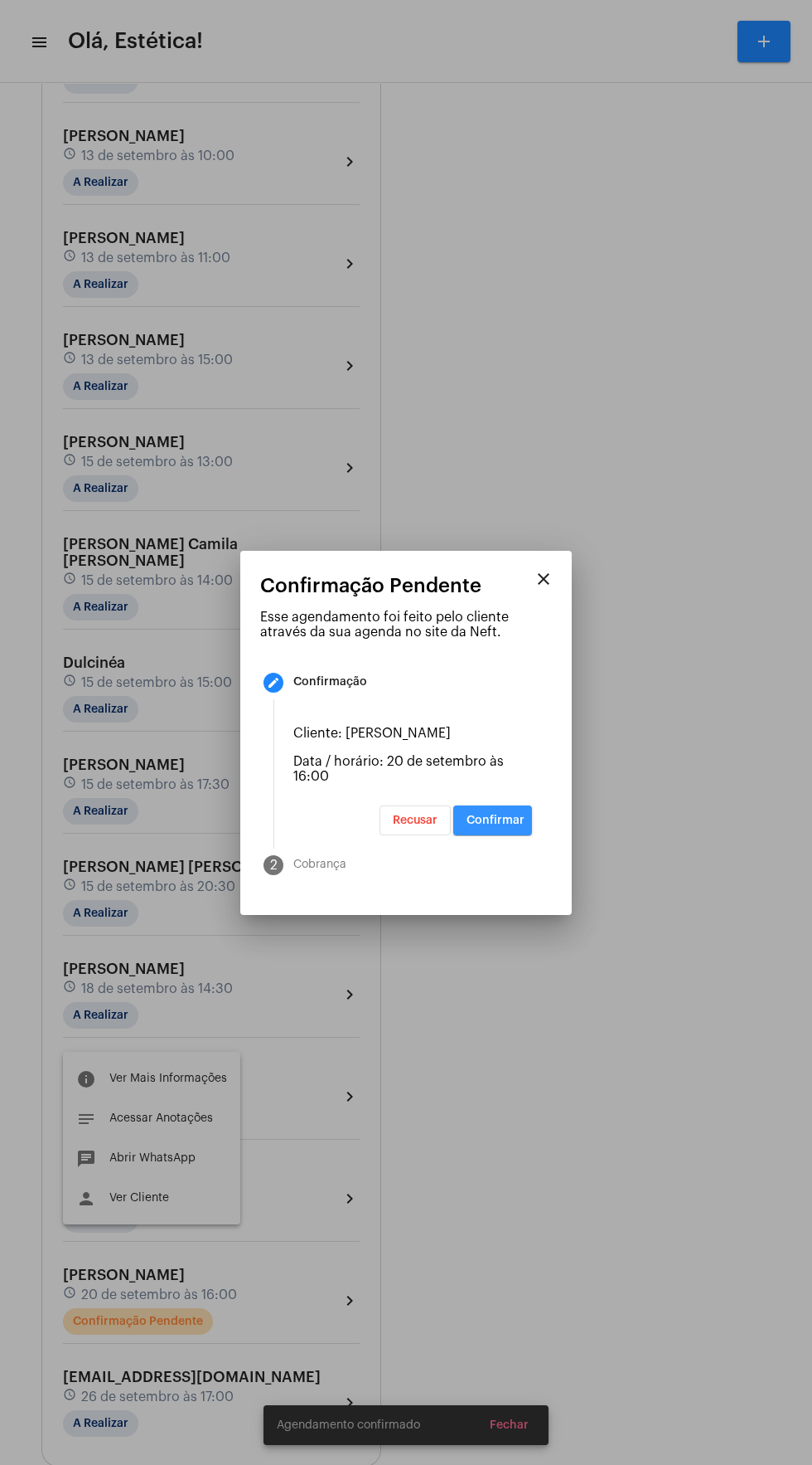
click at [517, 829] on button "Confirmar" at bounding box center [492, 820] width 78 height 30
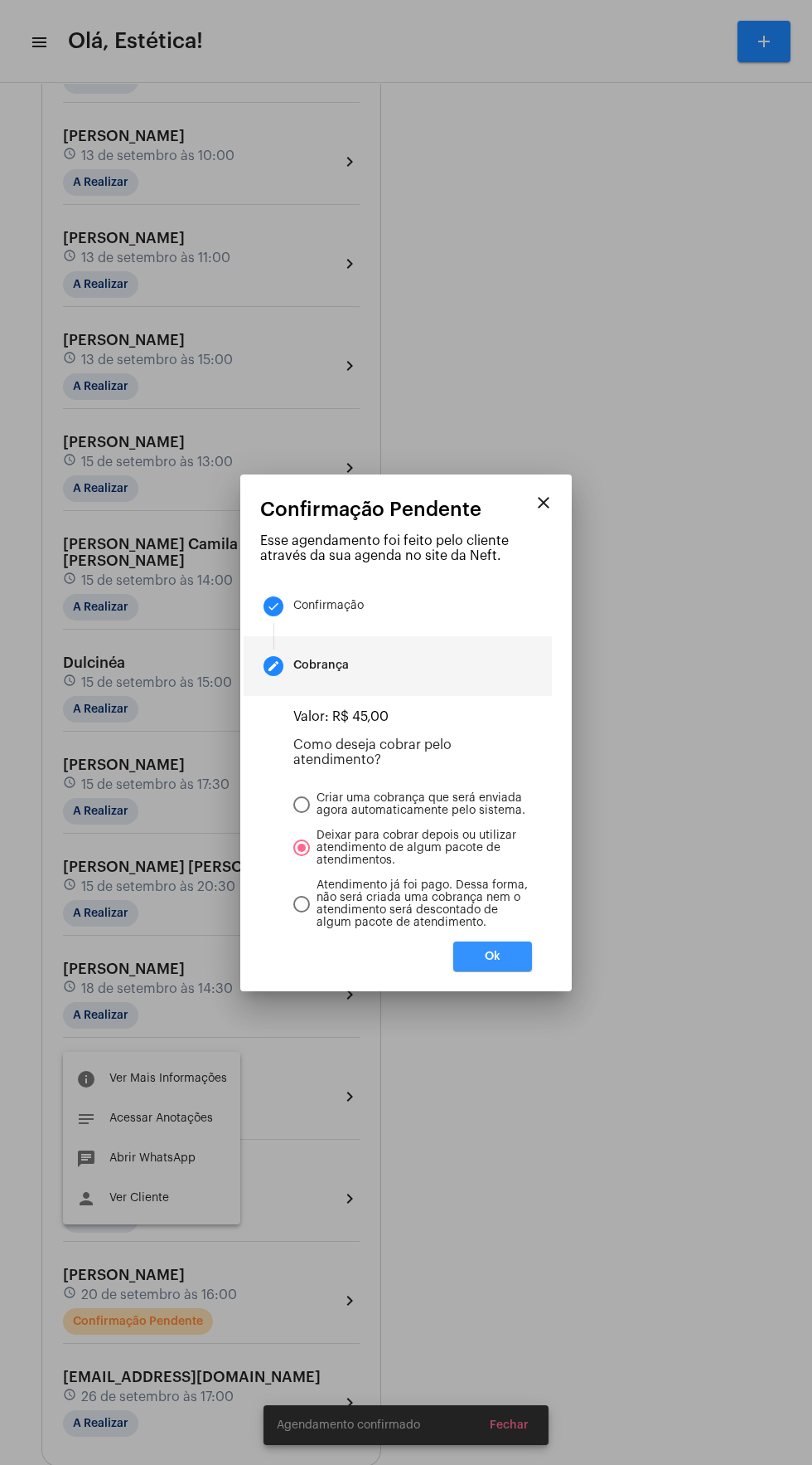
click at [524, 967] on button "Ok" at bounding box center [492, 956] width 78 height 30
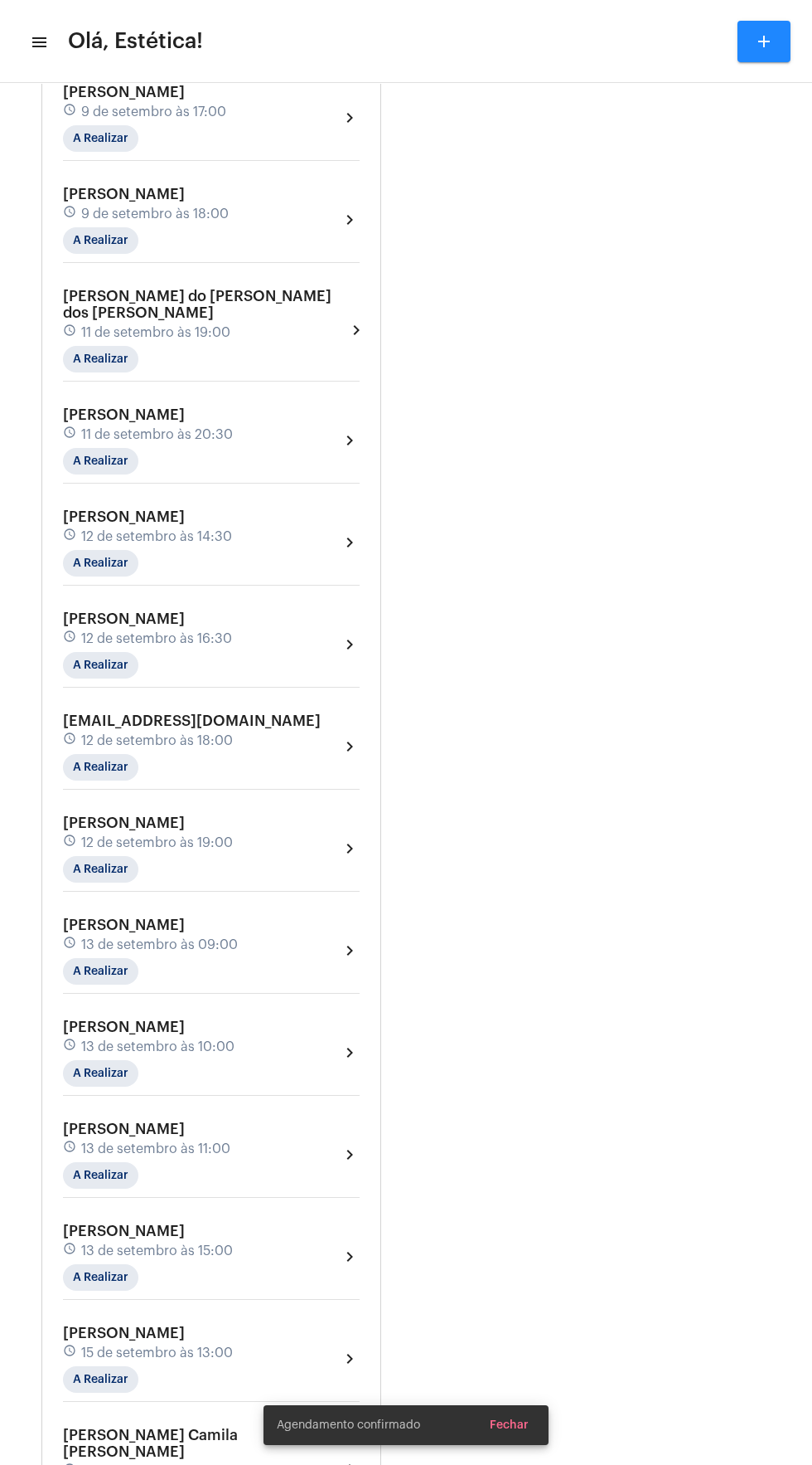
scroll to position [2093, 0]
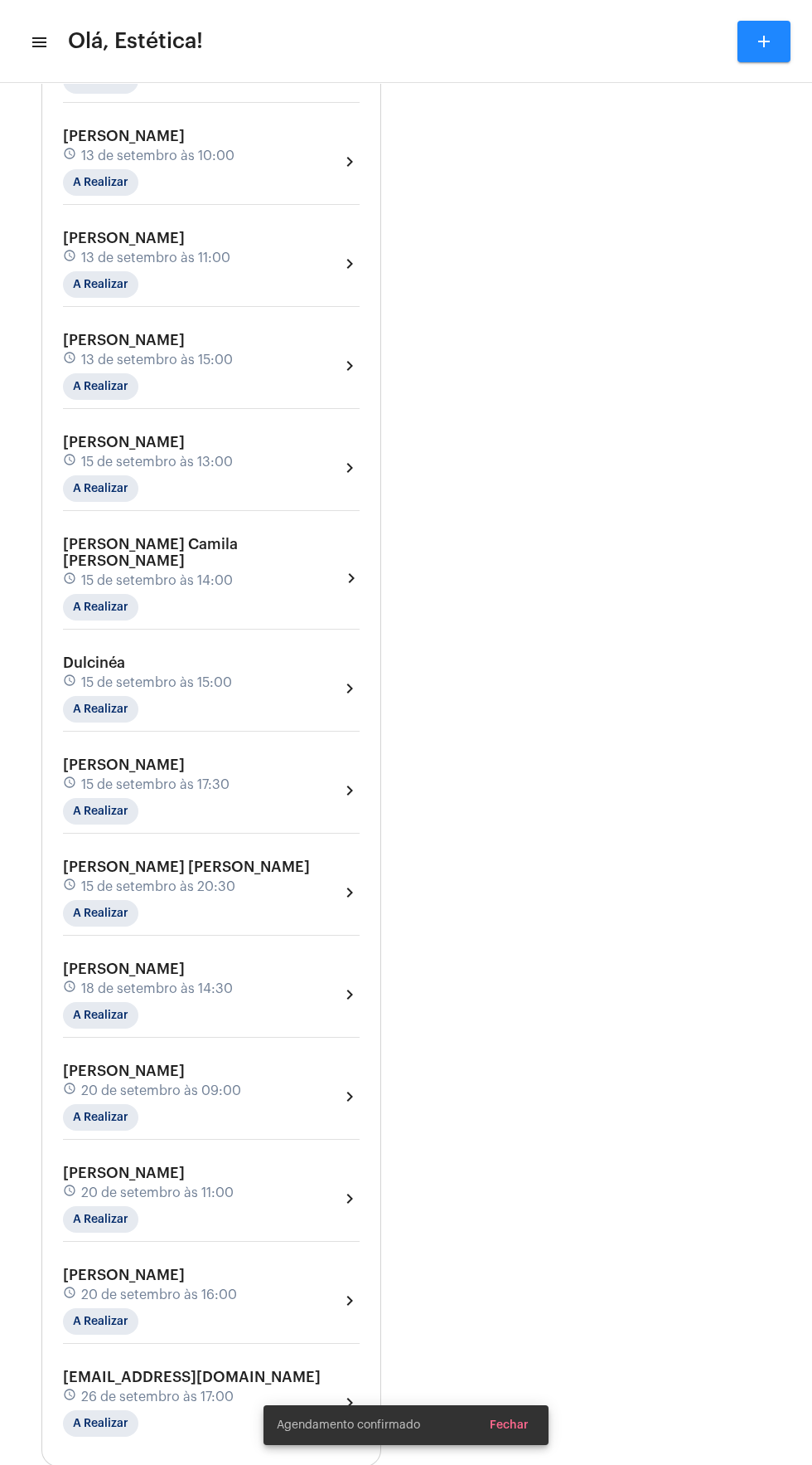
click at [319, 1266] on div "[PERSON_NAME] schedule 20 de setembro às 16:00 A Realizar chevron_right" at bounding box center [211, 1300] width 297 height 68
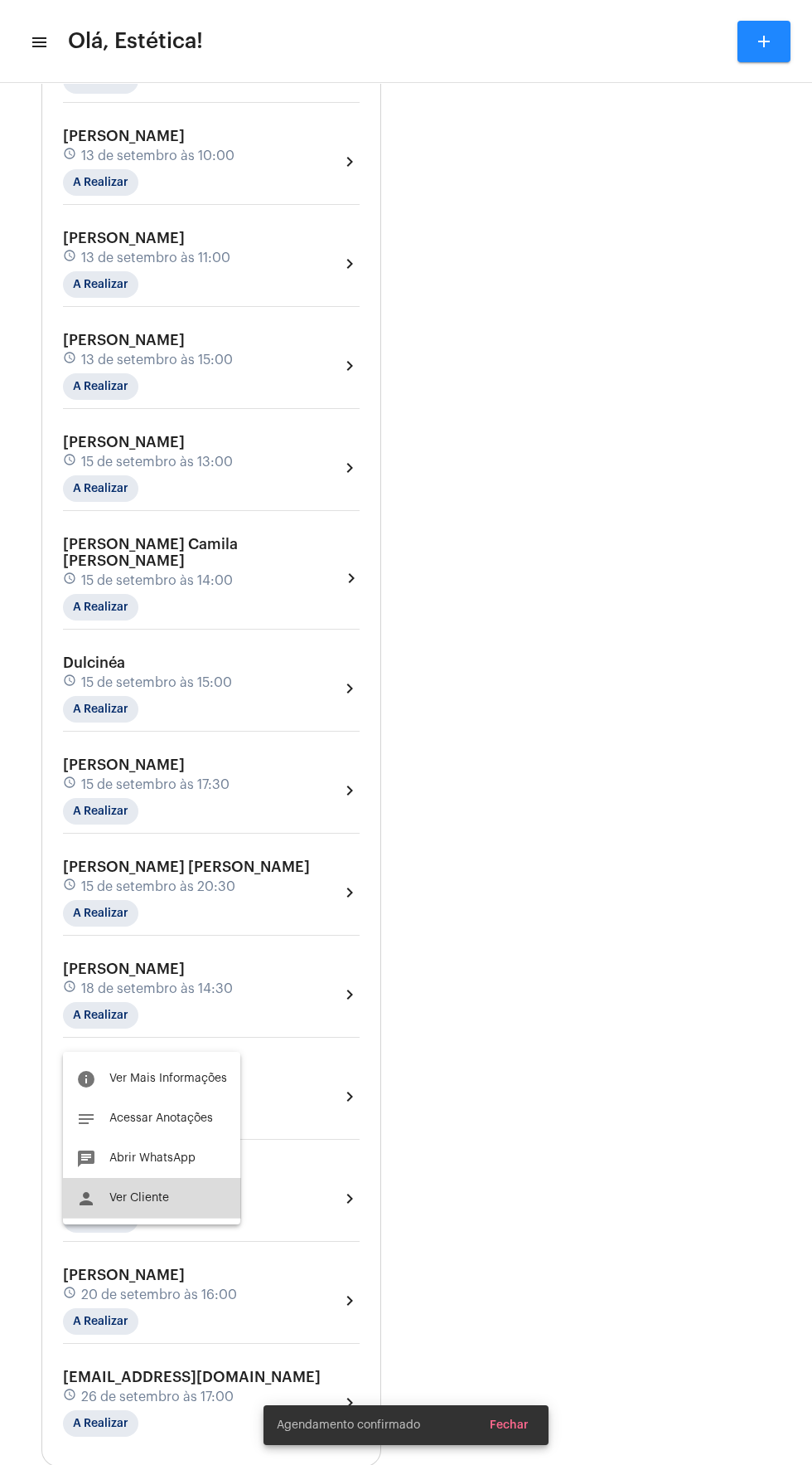
click at [179, 1207] on button "person Ver Cliente" at bounding box center [151, 1197] width 177 height 40
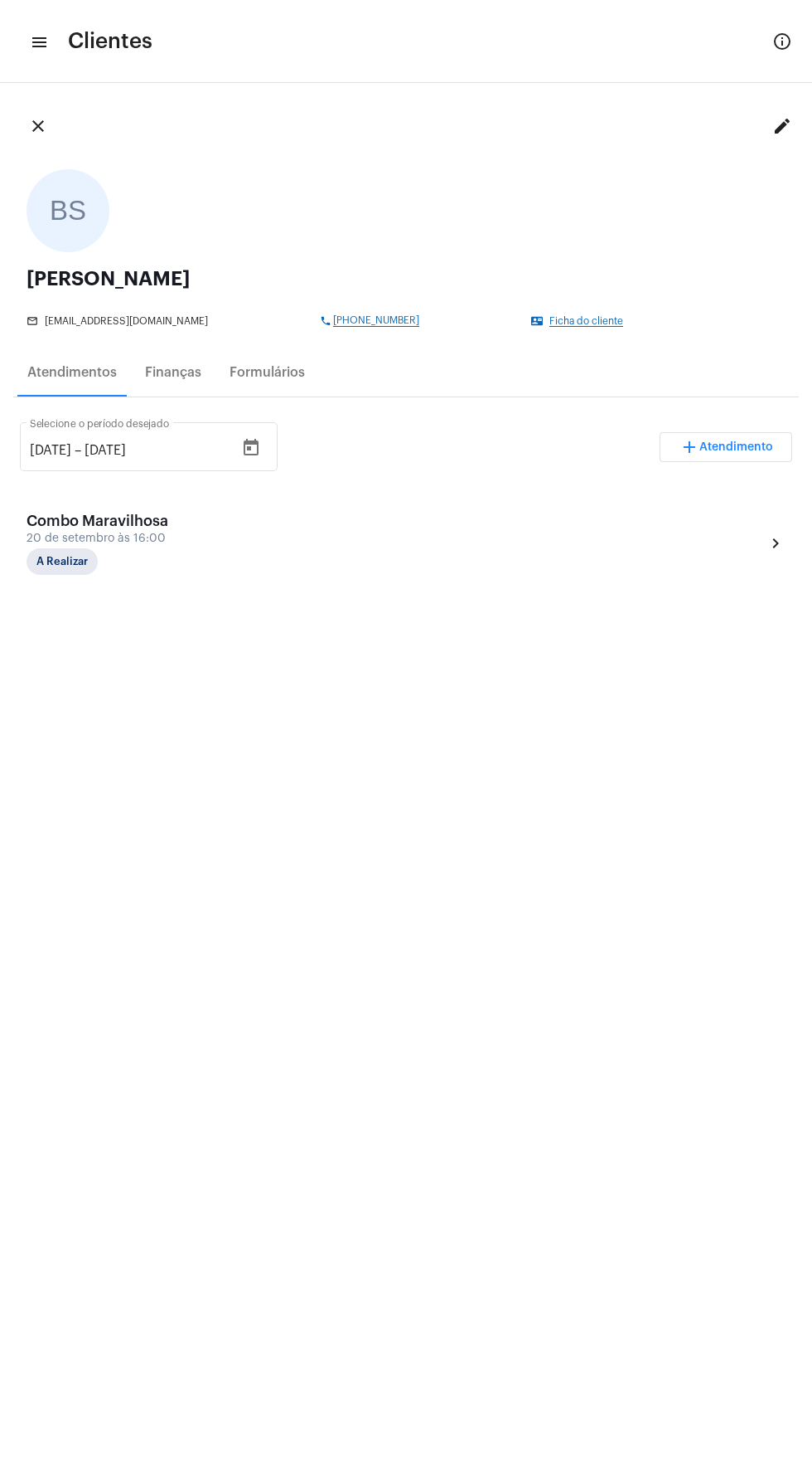
copy span "[PHONE_NUMBER]"
